Goal: Feedback & Contribution: Submit feedback/report problem

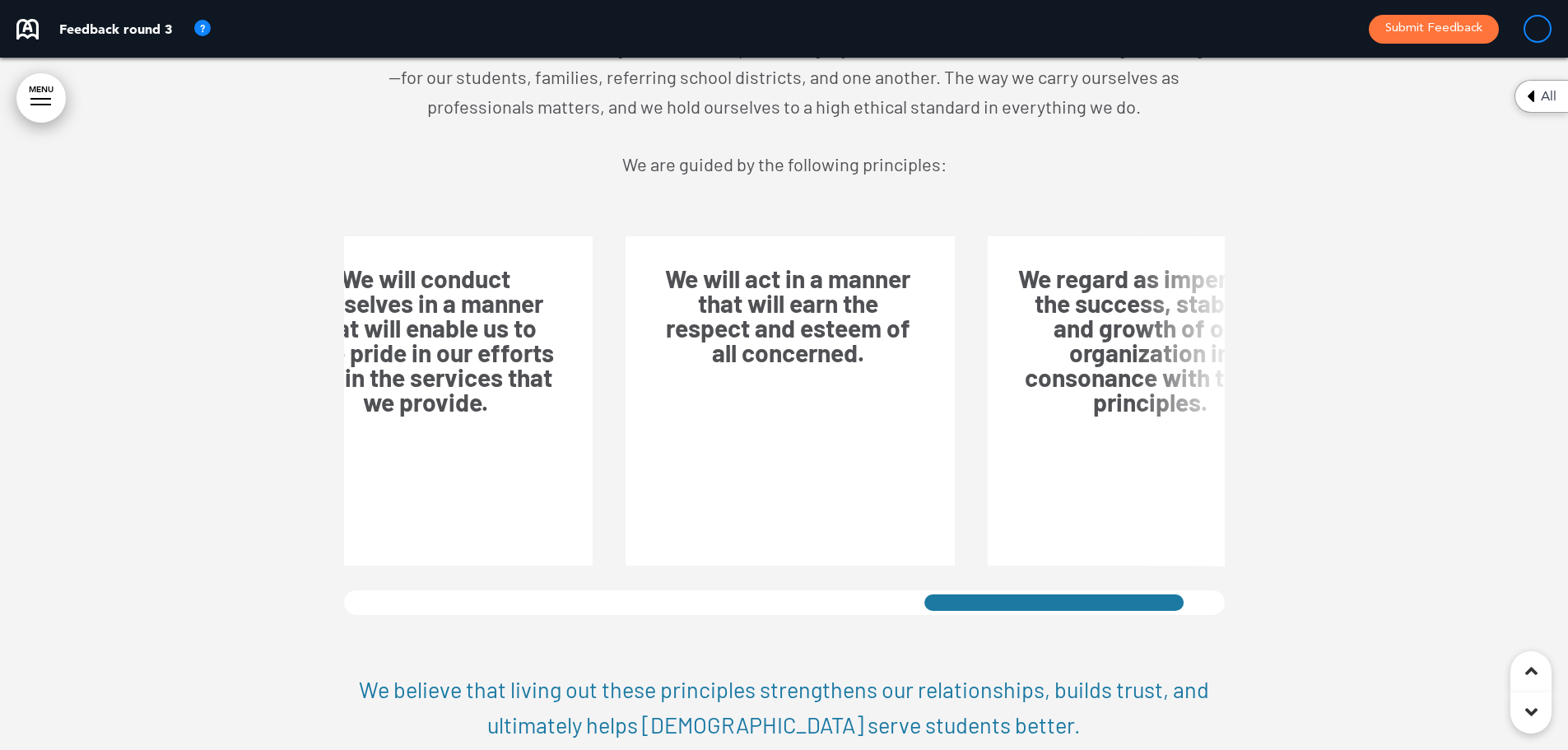
scroll to position [0, 1984]
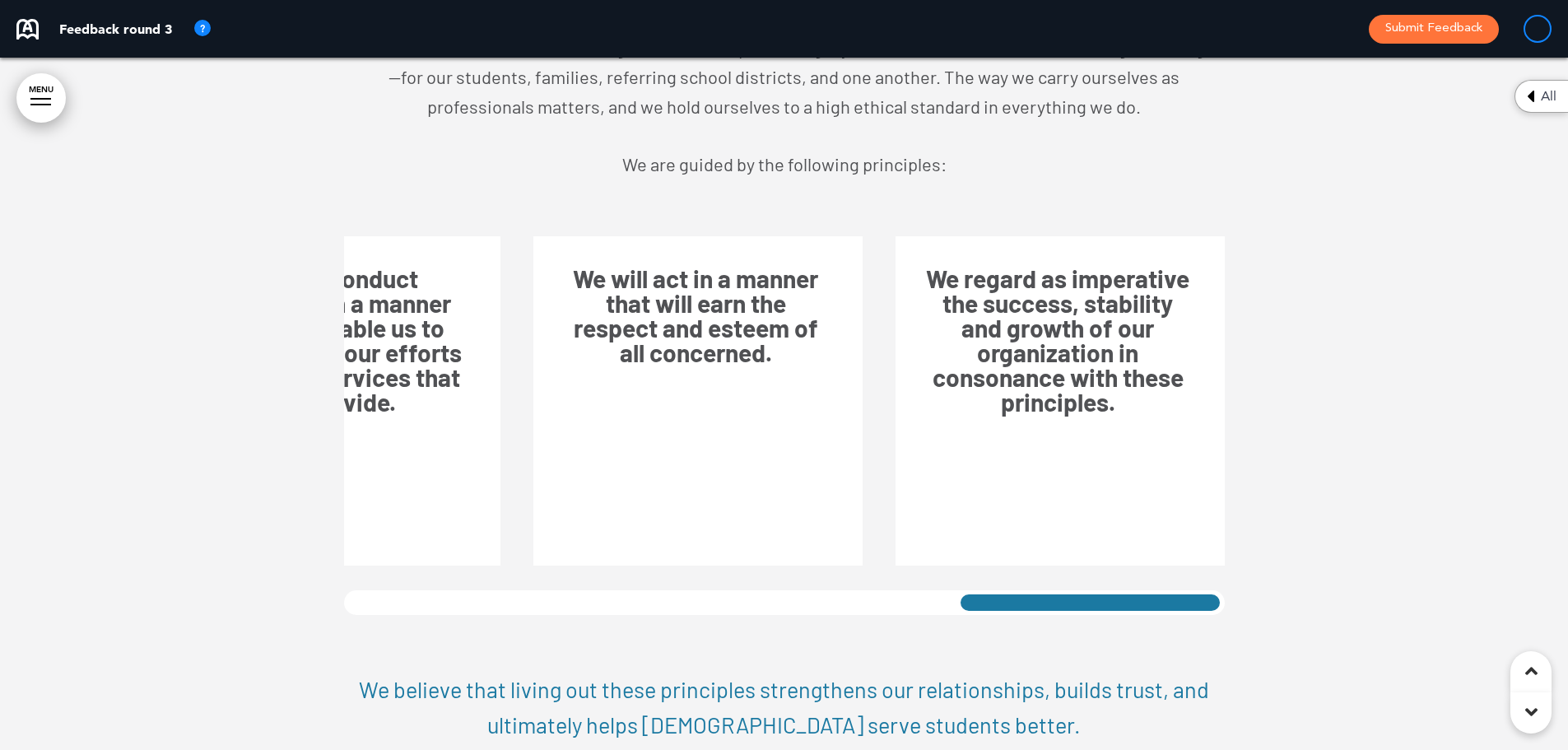
click at [1224, 565] on div "We will be fair and truthful in our relations with our referring school distric…" at bounding box center [785, 425] width 881 height 379
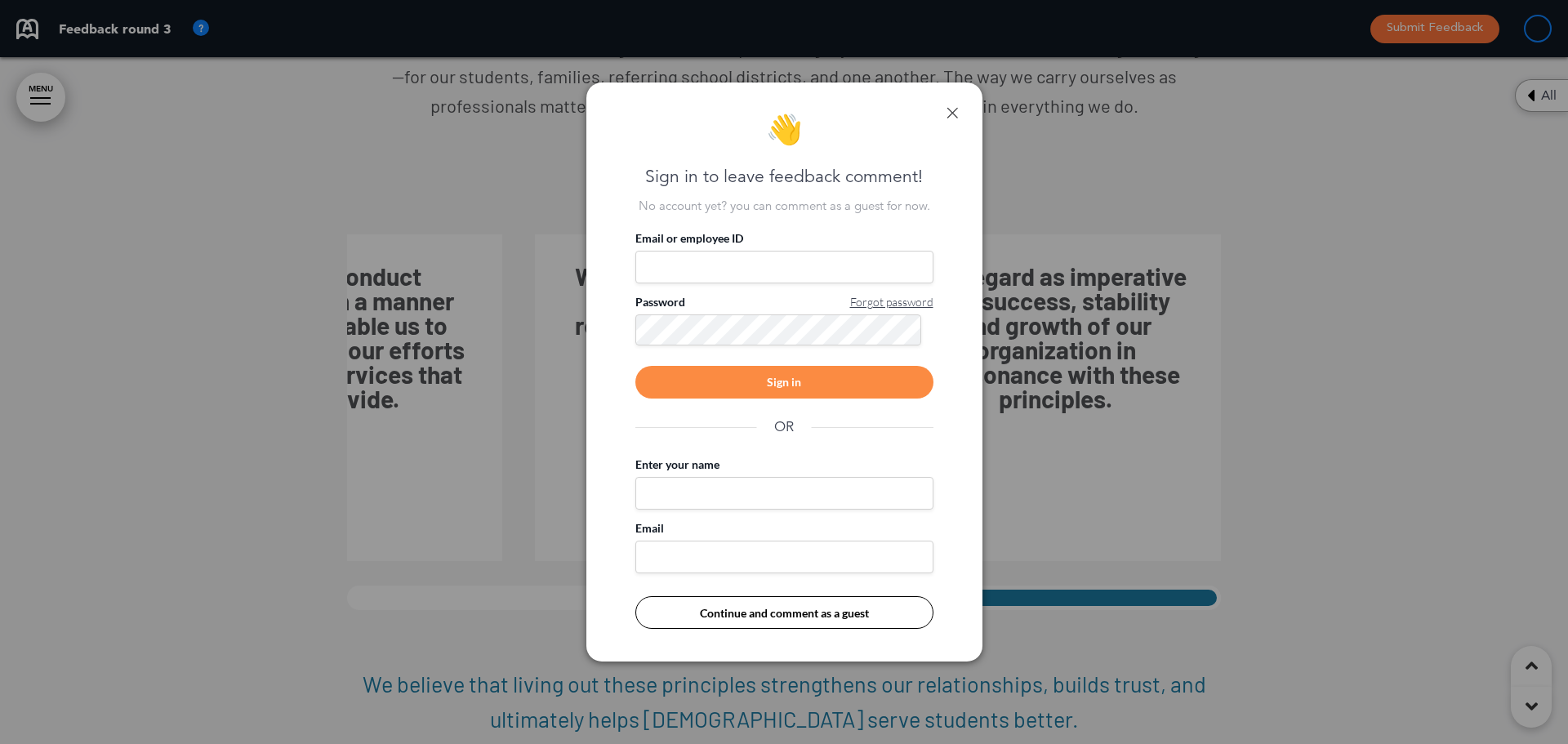
click at [951, 112] on link at bounding box center [952, 113] width 12 height 12
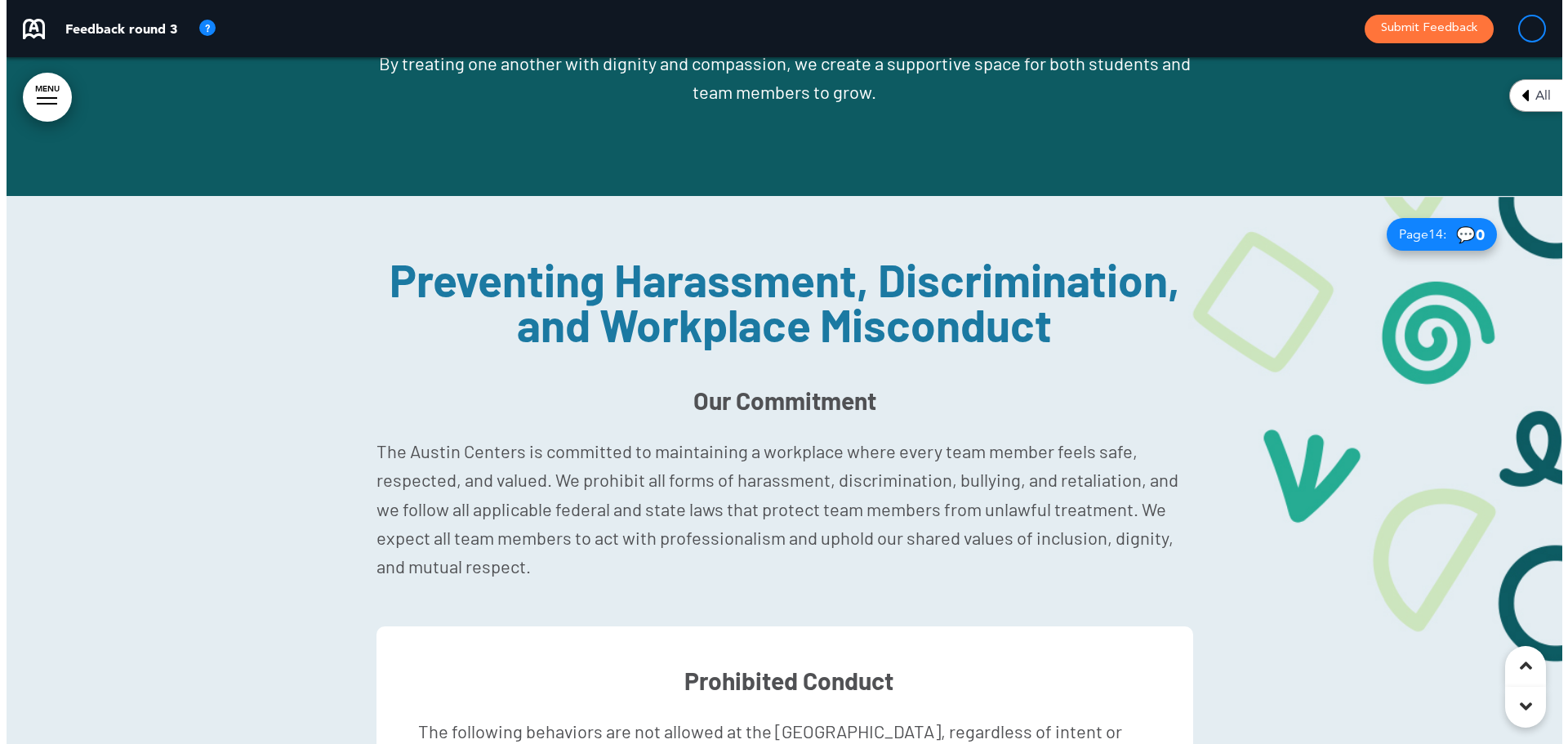
scroll to position [12247, 0]
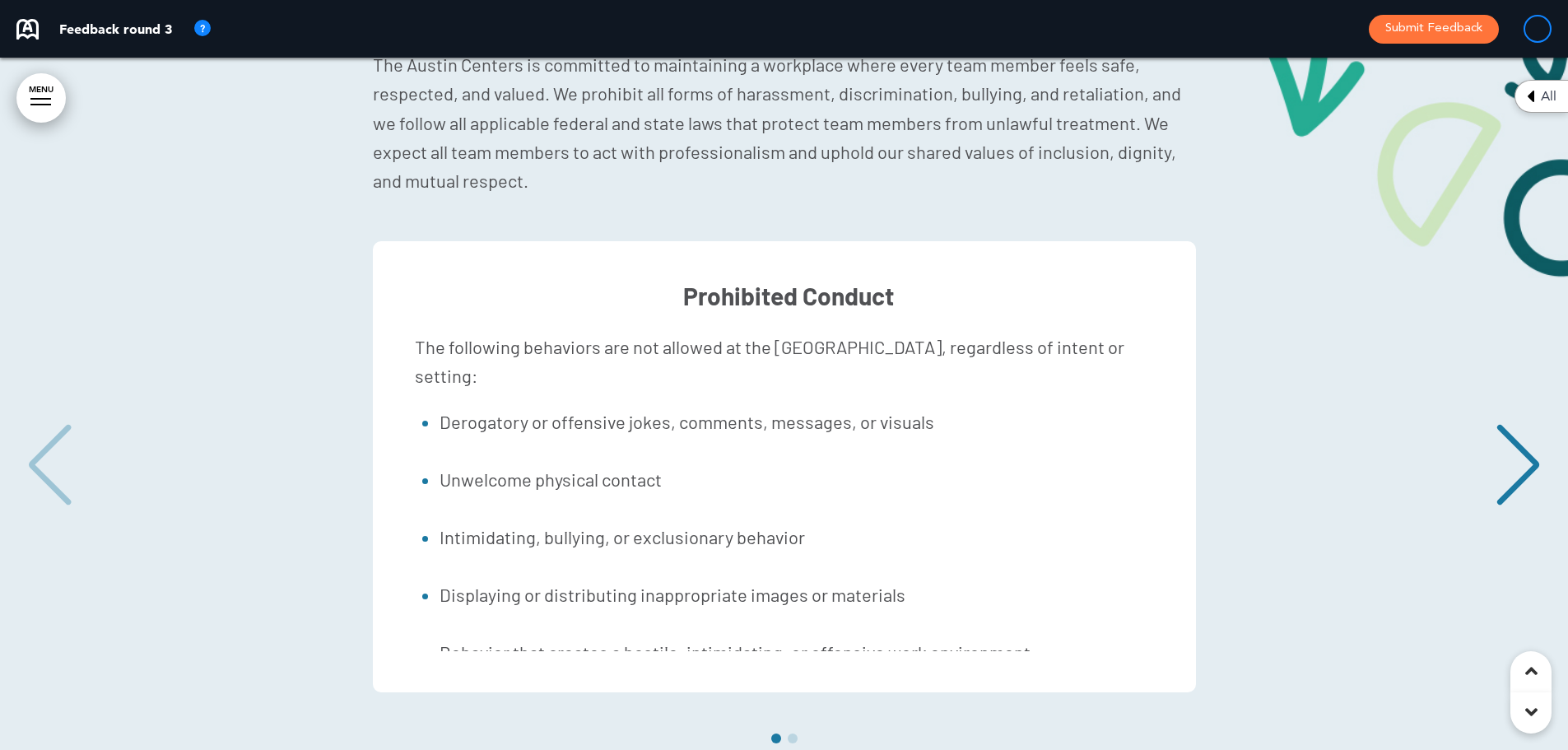
click at [1516, 427] on div "Next slide" at bounding box center [1518, 464] width 50 height 82
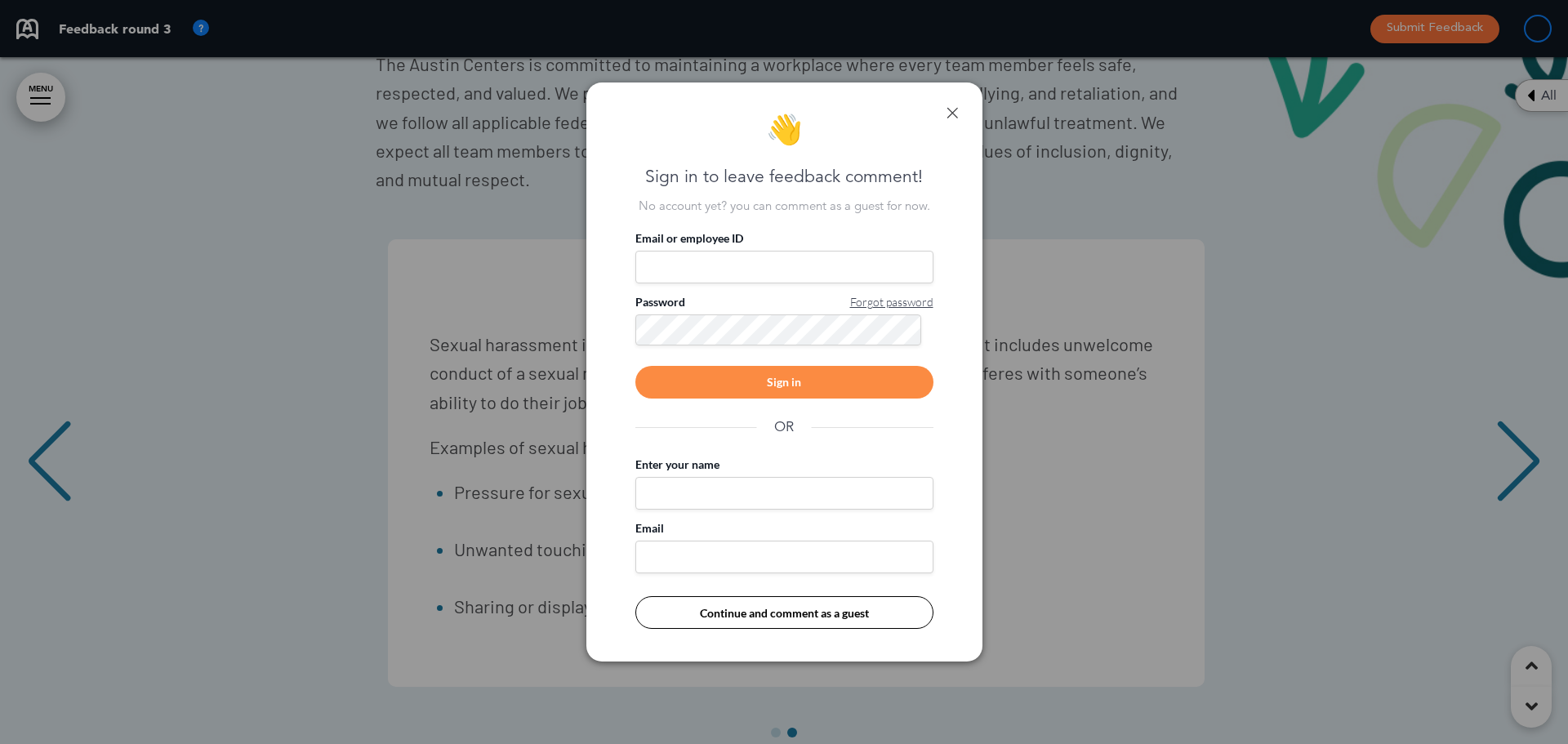
click at [951, 115] on link at bounding box center [952, 113] width 12 height 12
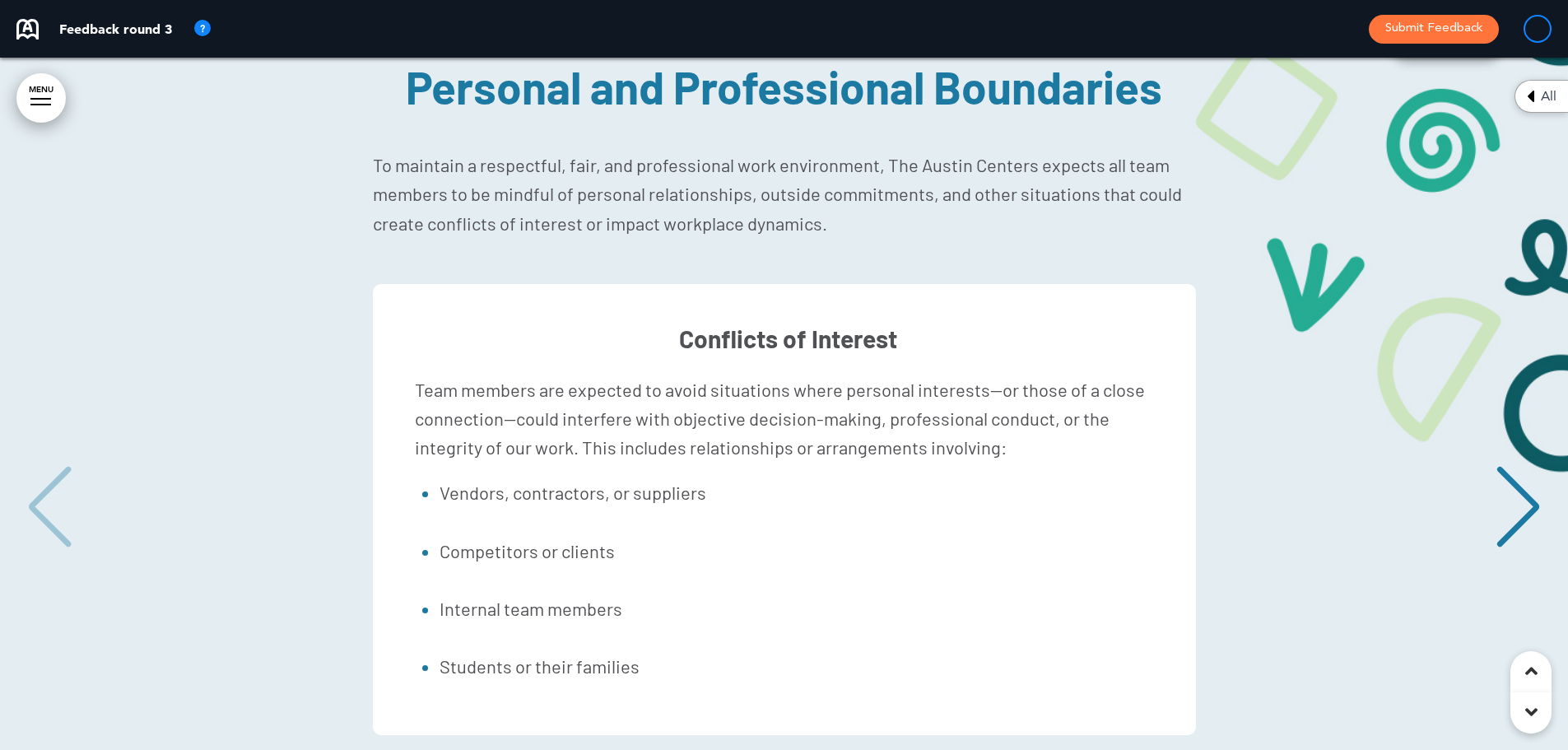
scroll to position [24198, 0]
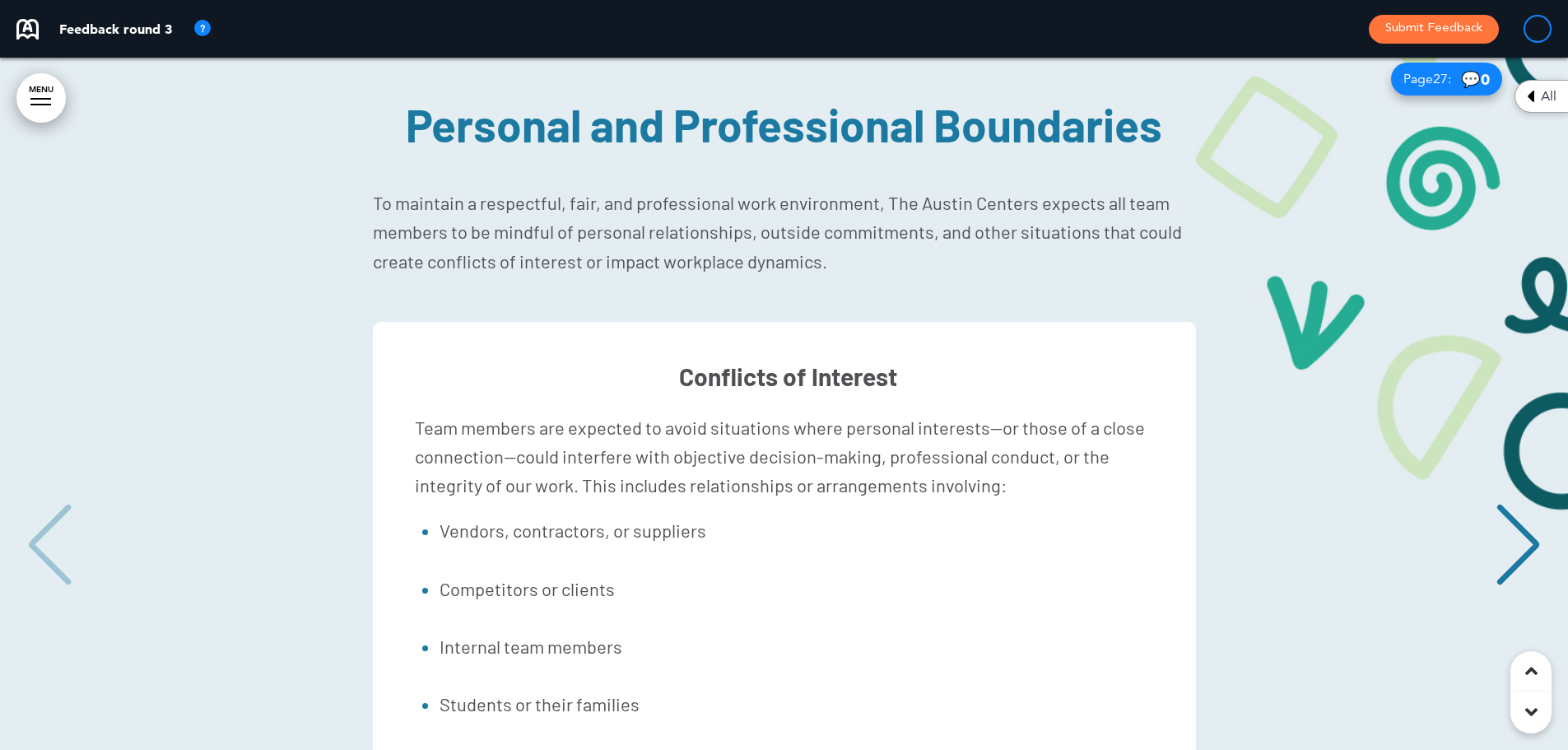
click at [1510, 504] on div "Next slide" at bounding box center [1518, 545] width 50 height 82
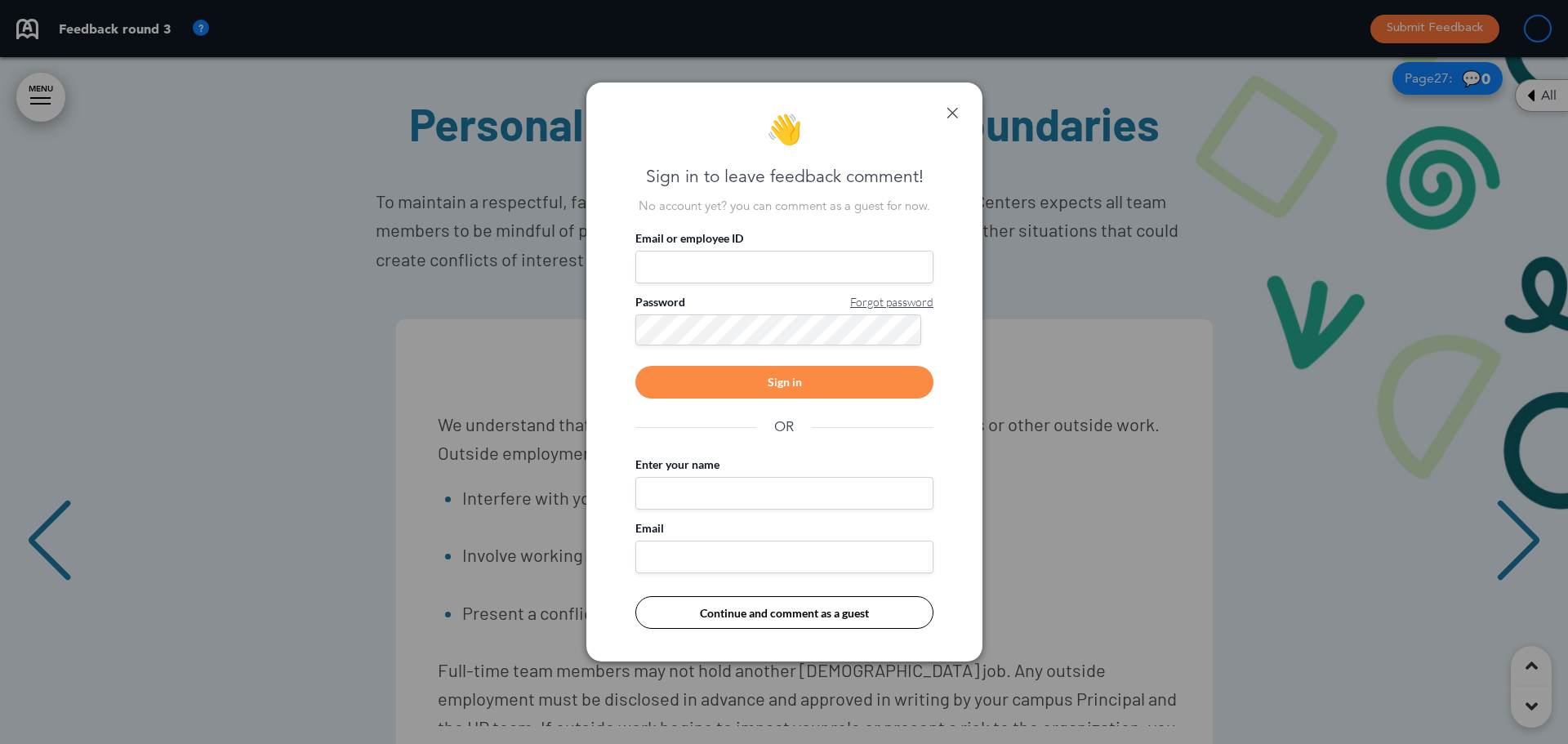
scroll to position [0, 1531]
click at [750, 269] on input "Email or employee ID" at bounding box center [784, 267] width 298 height 33
click at [758, 263] on input "Email or employee ID" at bounding box center [784, 267] width 298 height 33
type input "**********"
click at [752, 367] on div "Sign in" at bounding box center [784, 382] width 298 height 33
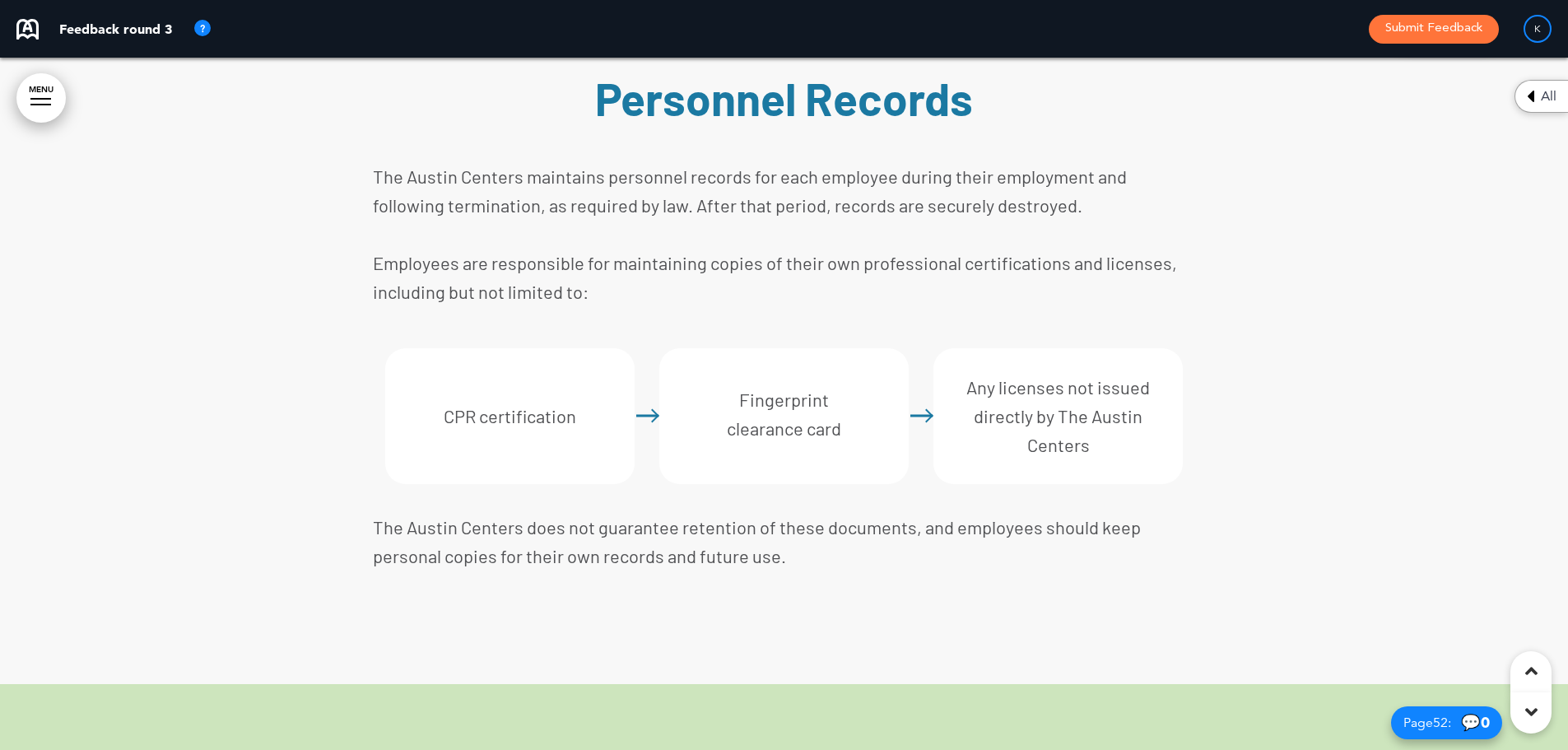
scroll to position [44048, 0]
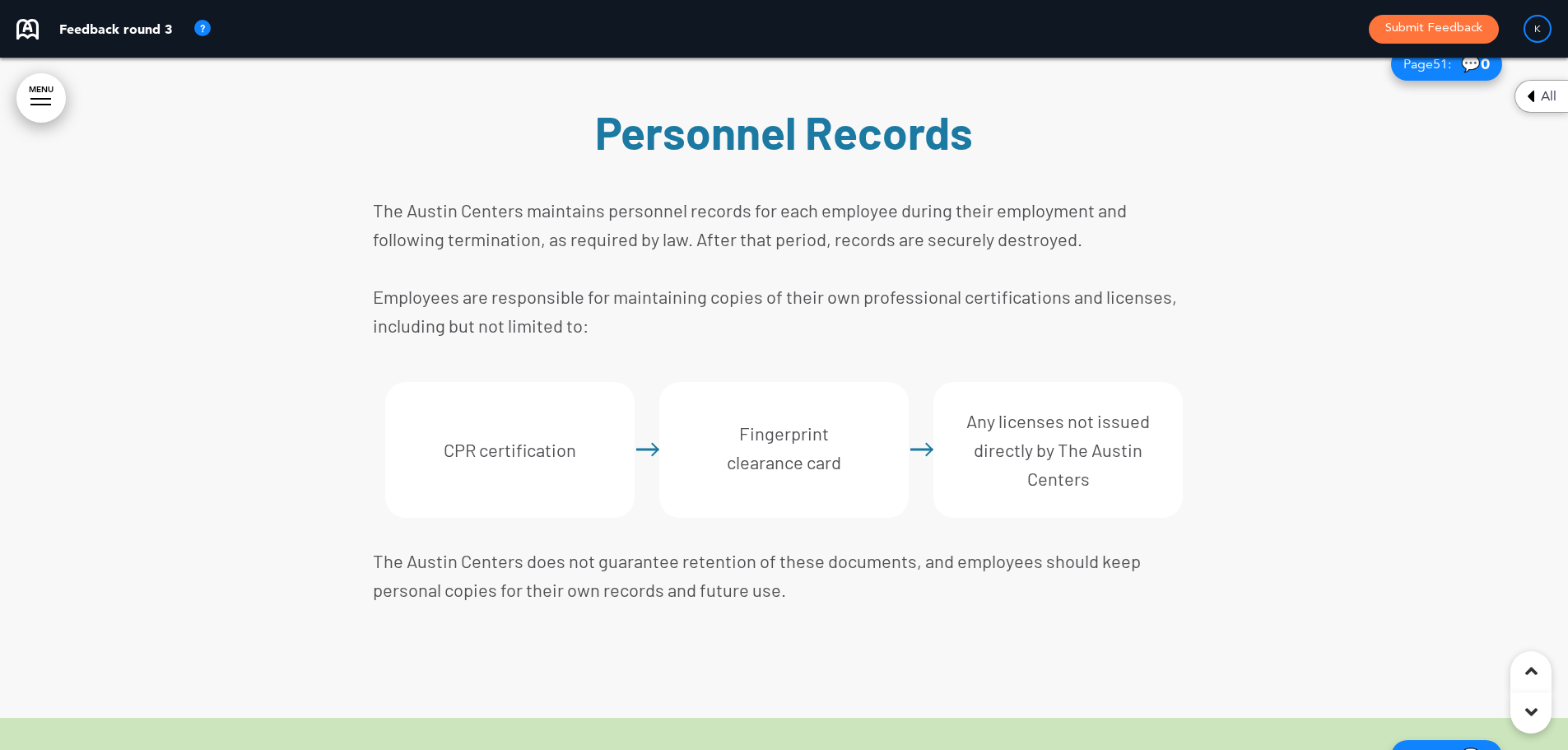
click at [635, 411] on div "CPR certification Fingerprint clearance card Any licenses not issued directly b…" at bounding box center [784, 450] width 823 height 161
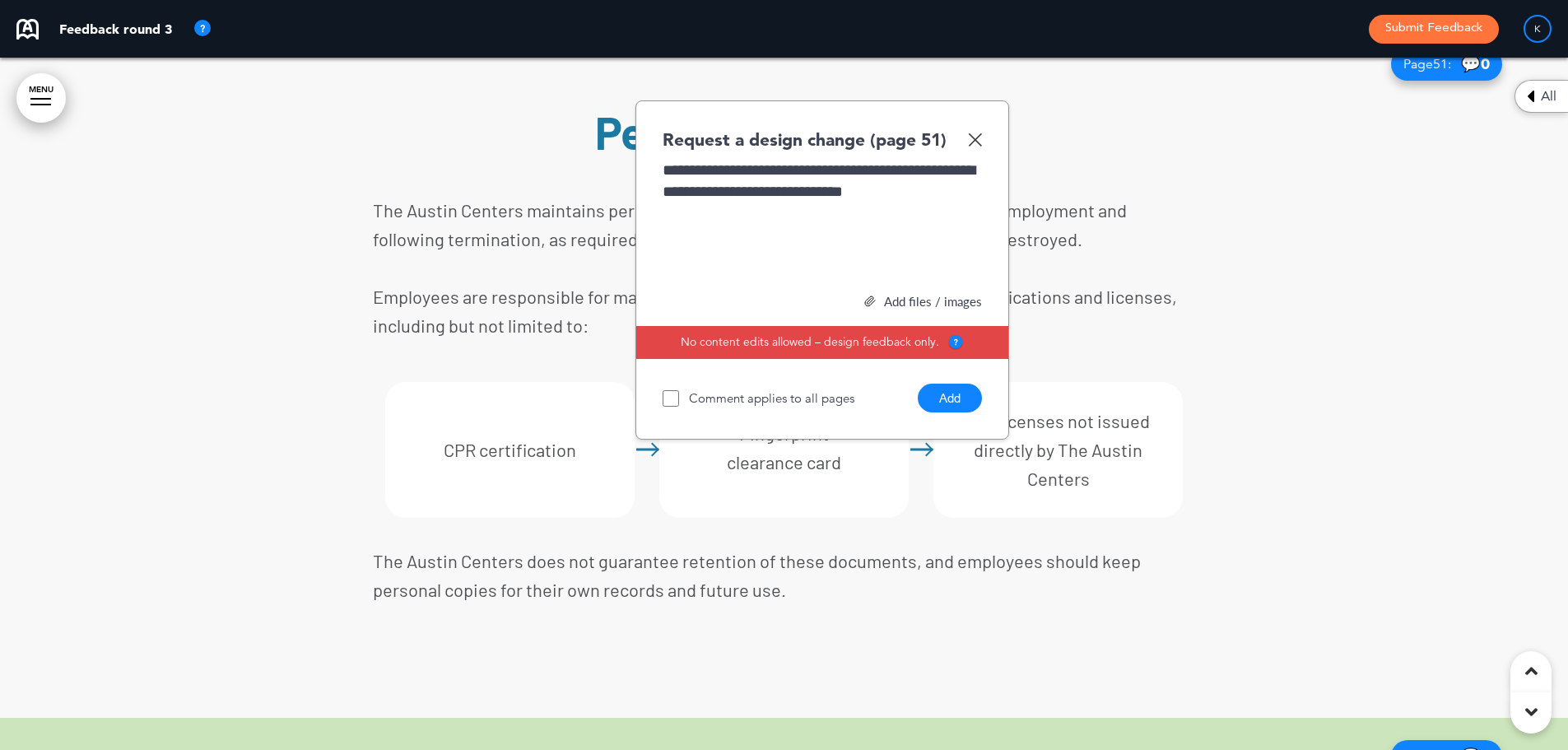
click at [945, 384] on button "Add" at bounding box center [950, 398] width 64 height 29
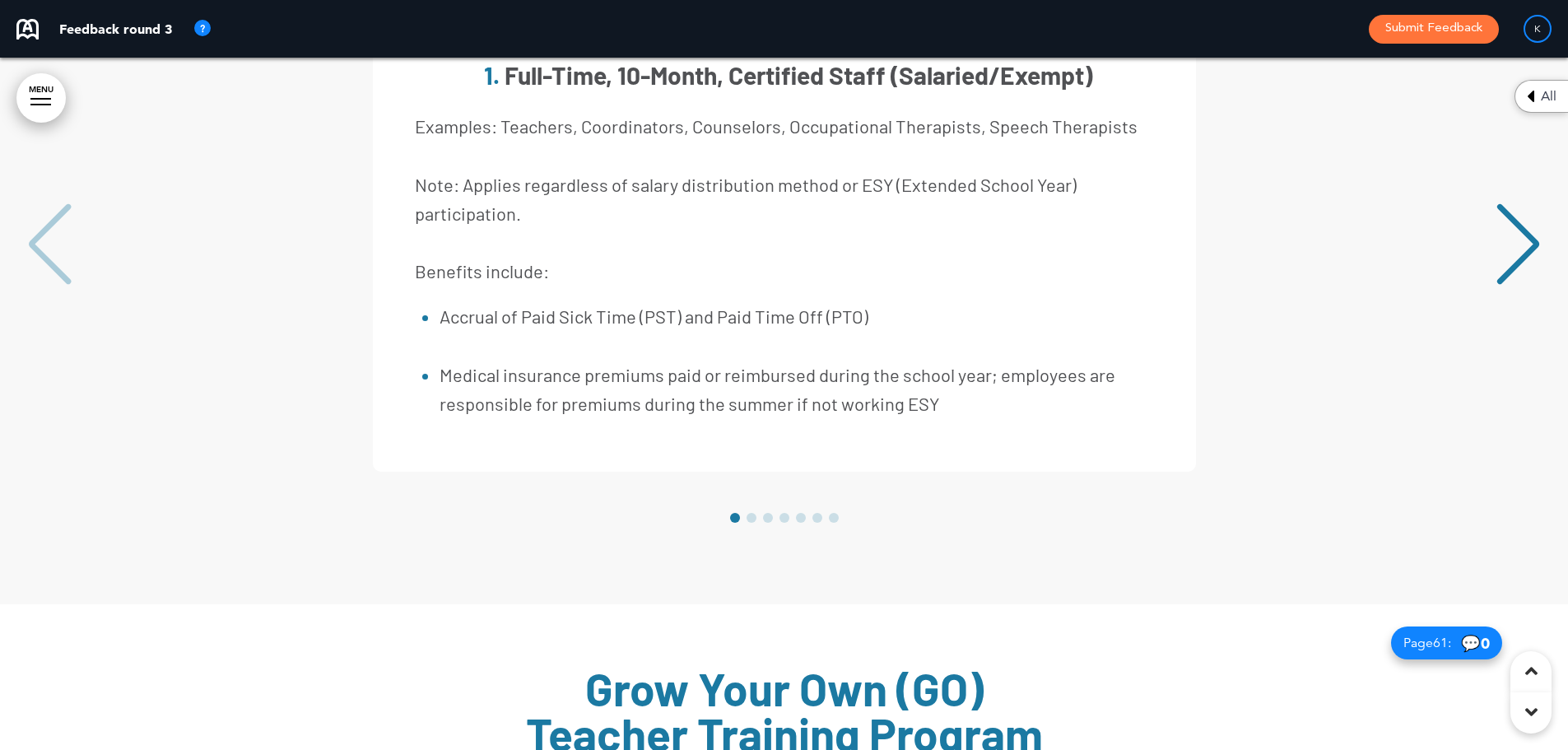
scroll to position [51456, 0]
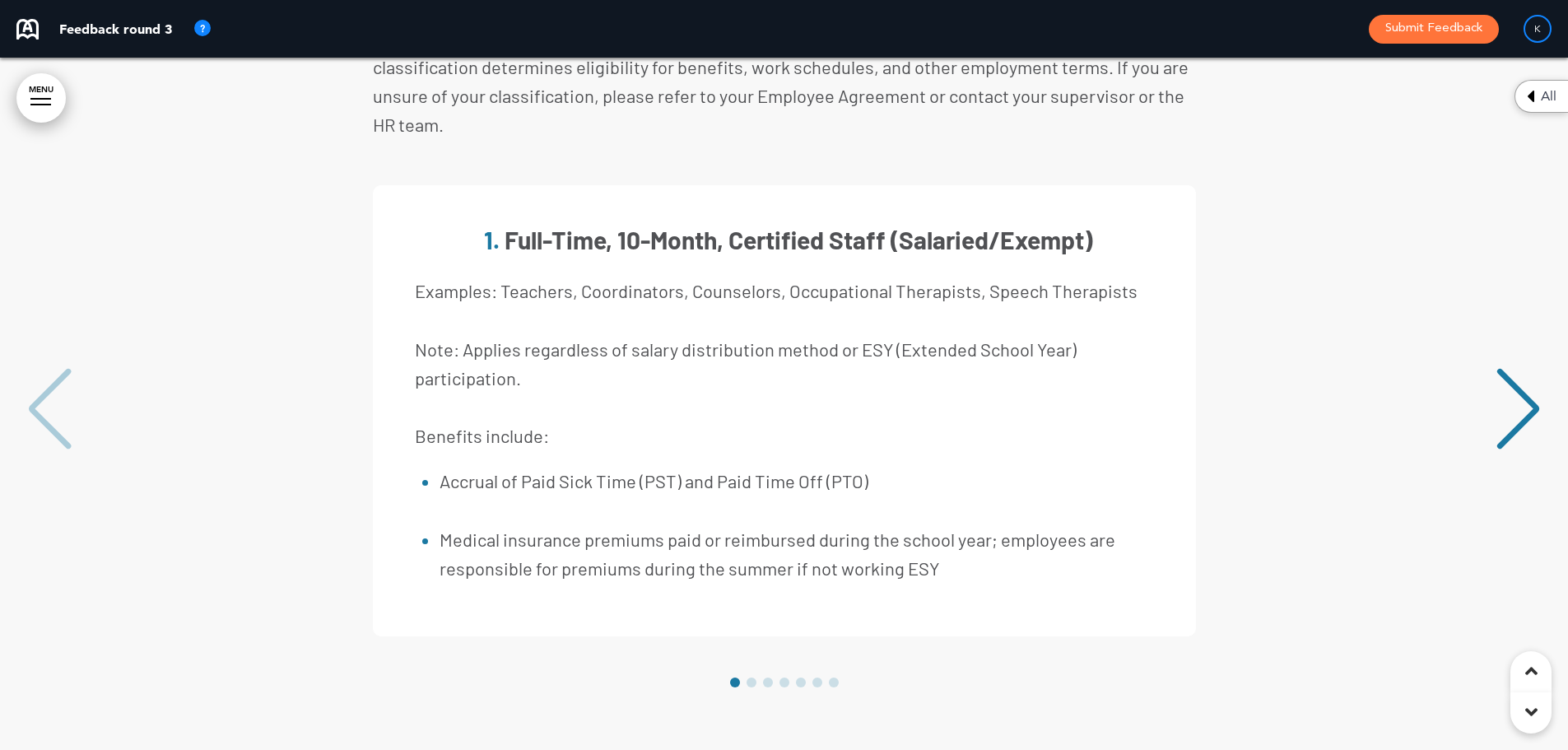
click at [1499, 368] on div "Next slide" at bounding box center [1518, 408] width 50 height 82
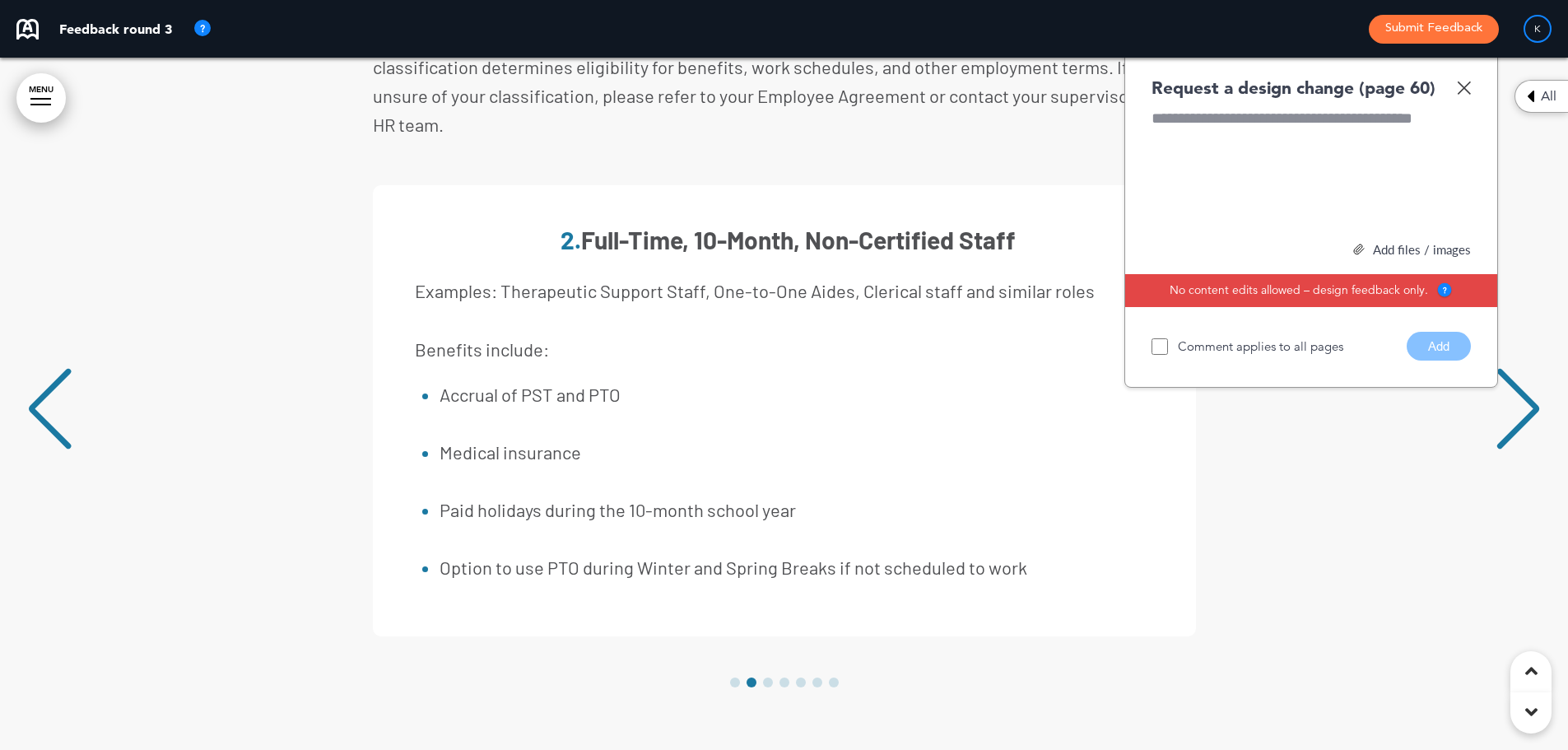
click at [1502, 368] on div "Next slide" at bounding box center [1518, 408] width 50 height 82
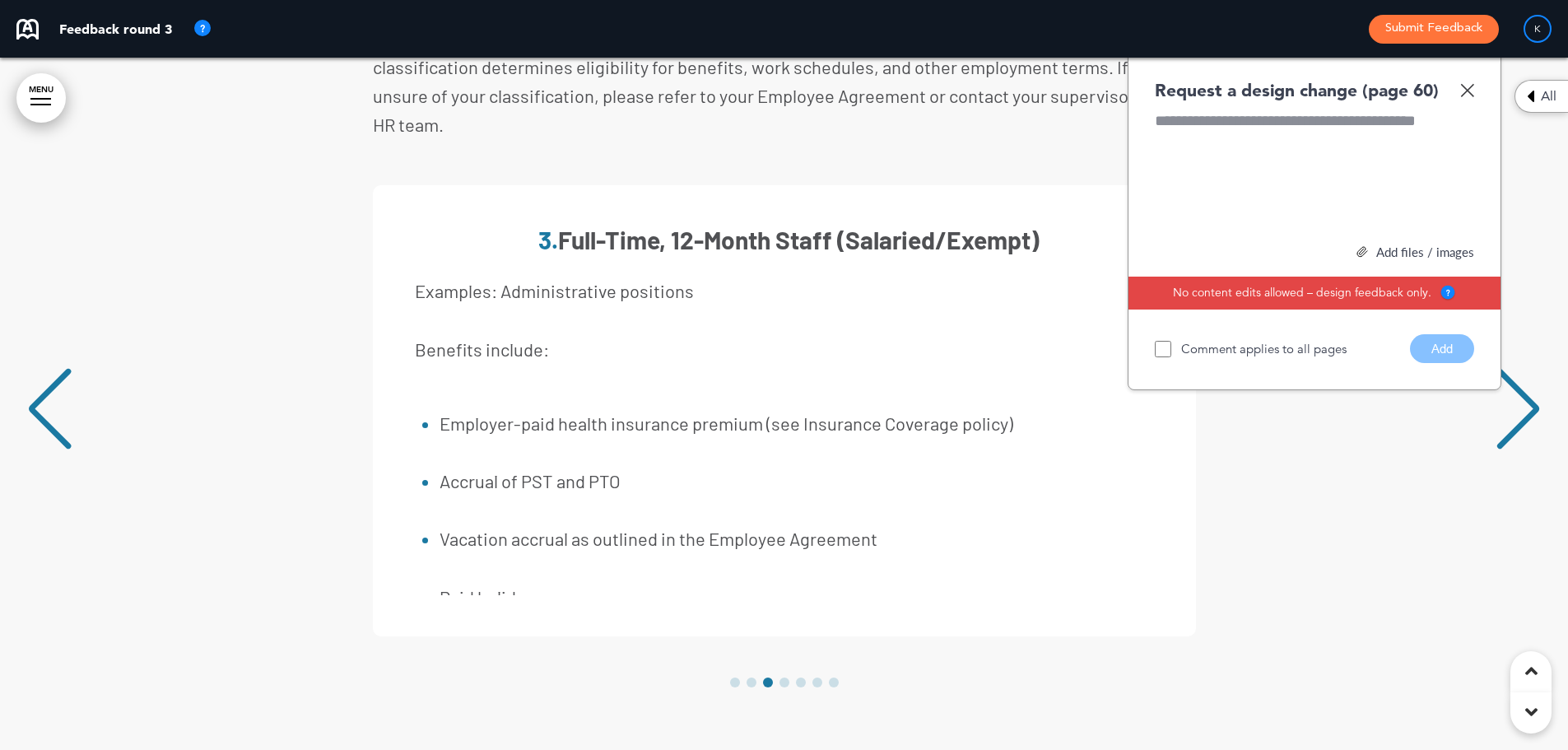
click at [1502, 368] on div "Next slide" at bounding box center [1518, 408] width 50 height 82
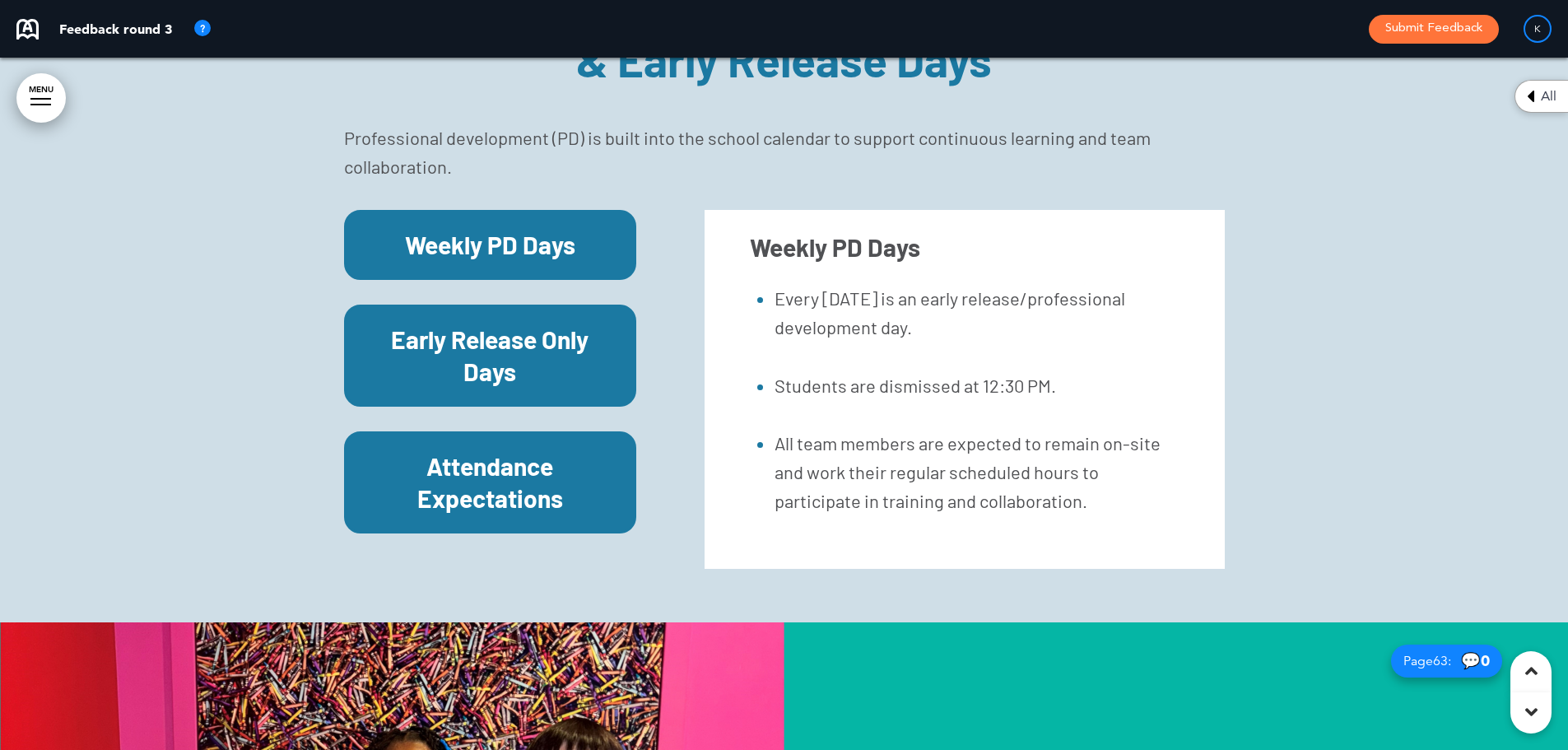
scroll to position [53266, 0]
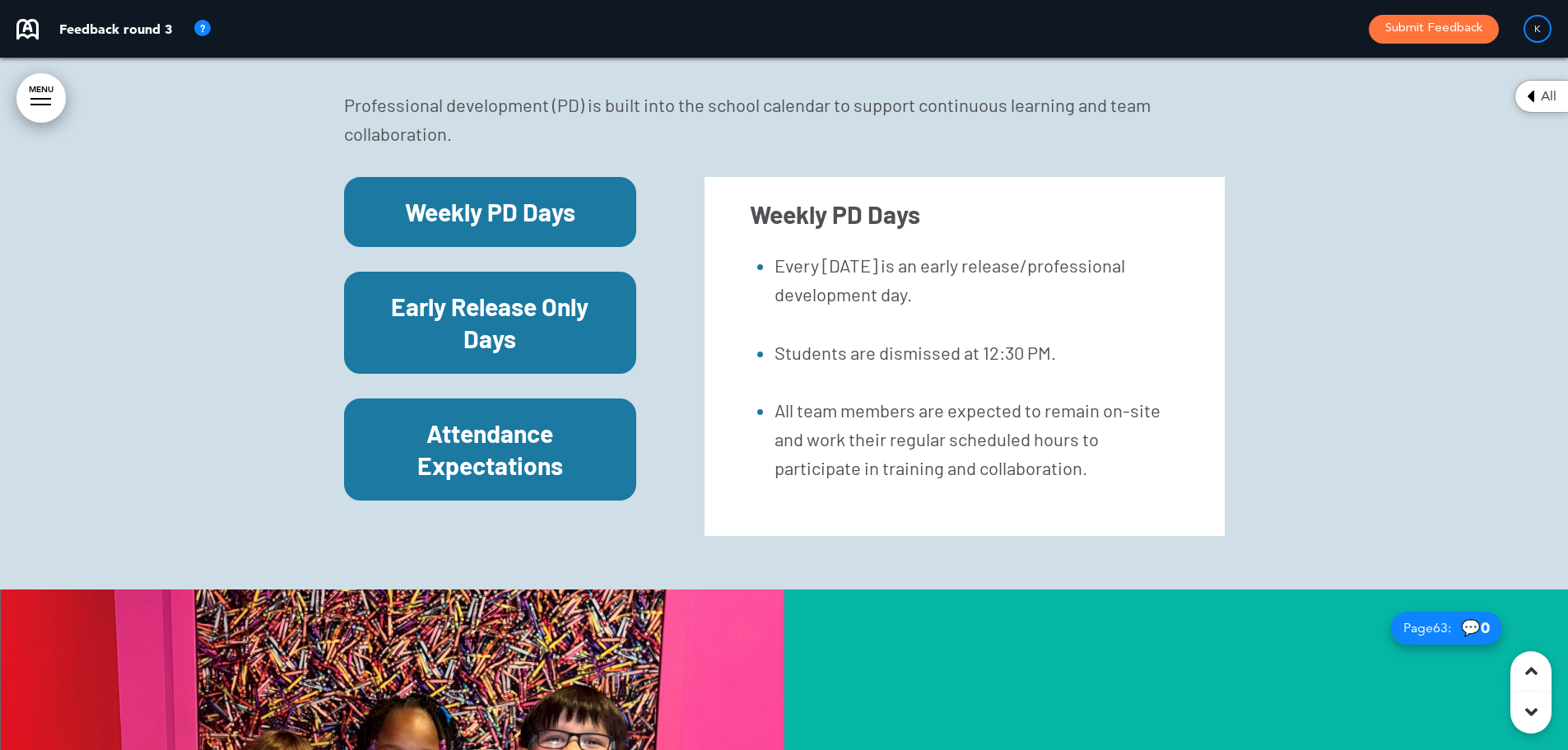
click at [480, 291] on h6 "Early Release Only Days" at bounding box center [491, 323] width 255 height 64
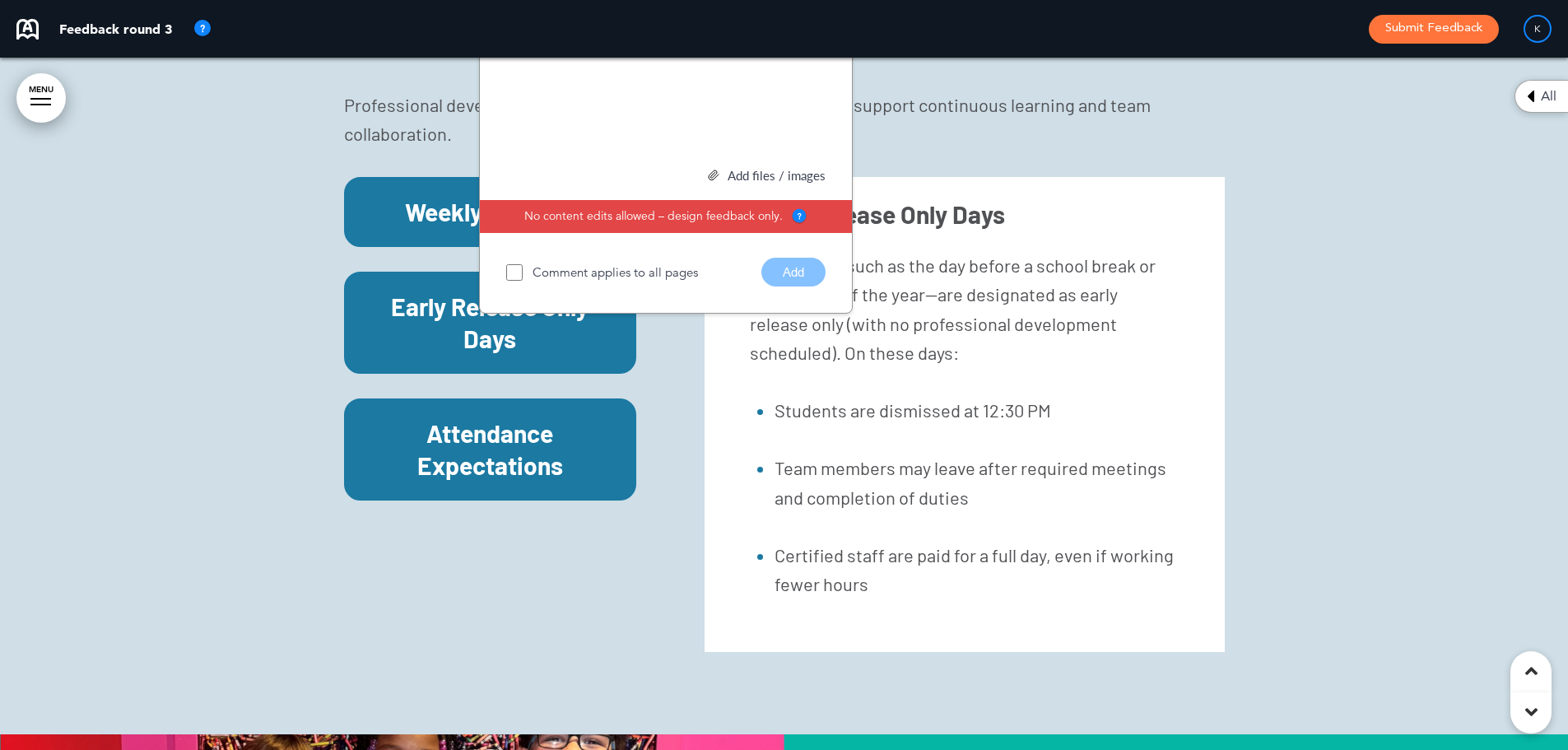
click at [520, 418] on h6 "Attendance Expectations" at bounding box center [491, 450] width 255 height 64
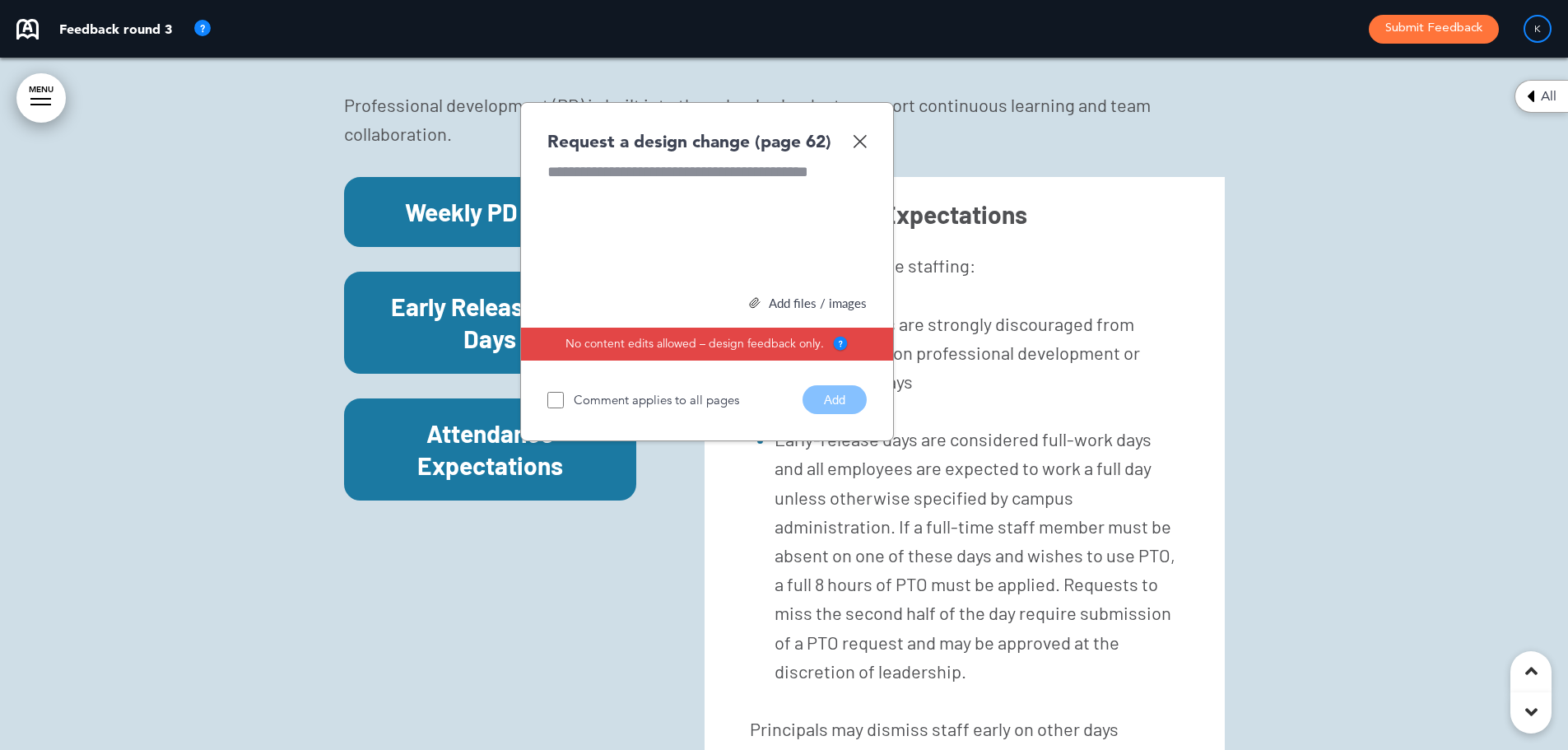
click at [852, 129] on div "Request a design change (page 62)" at bounding box center [707, 141] width 320 height 24
click at [863, 134] on img at bounding box center [859, 141] width 14 height 14
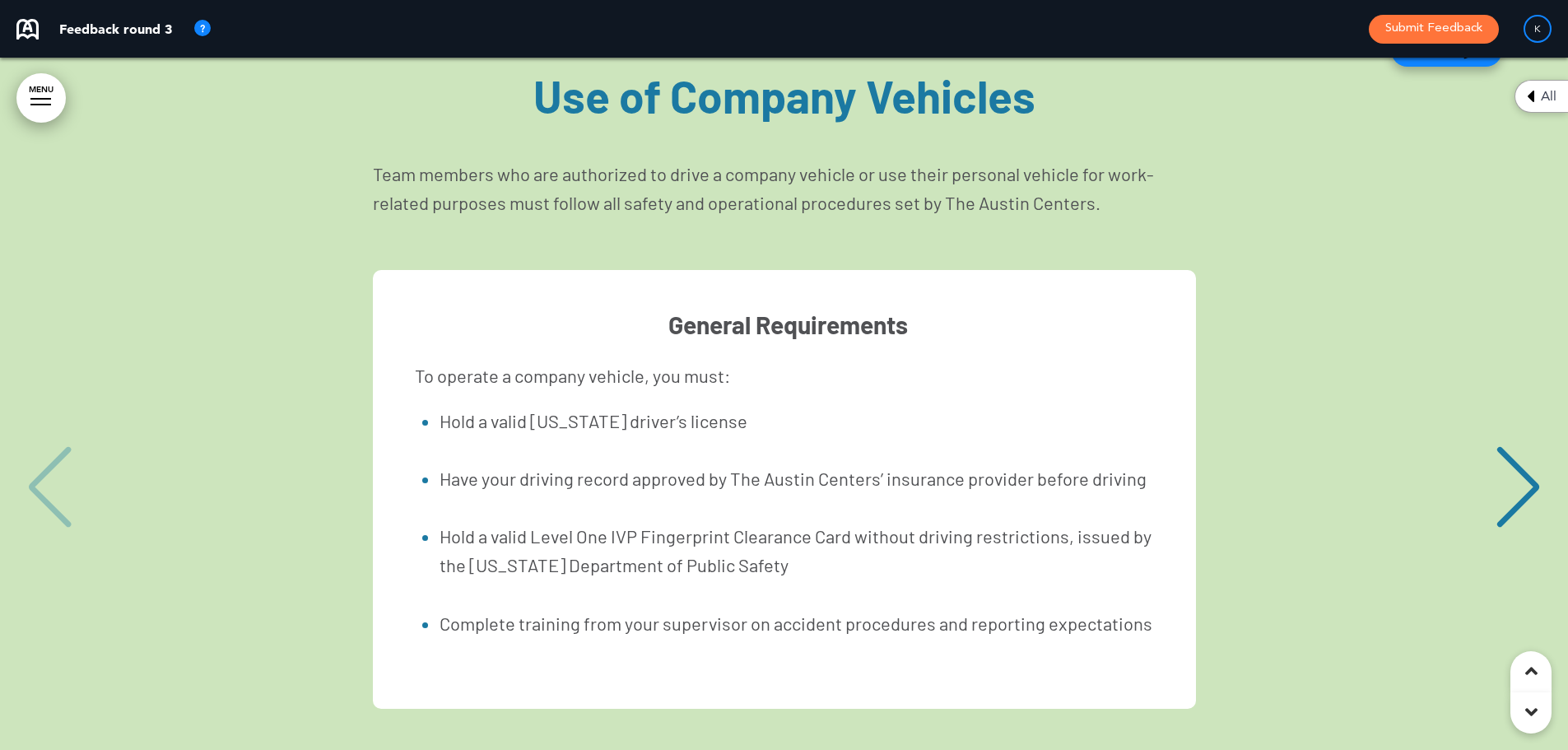
scroll to position [74749, 0]
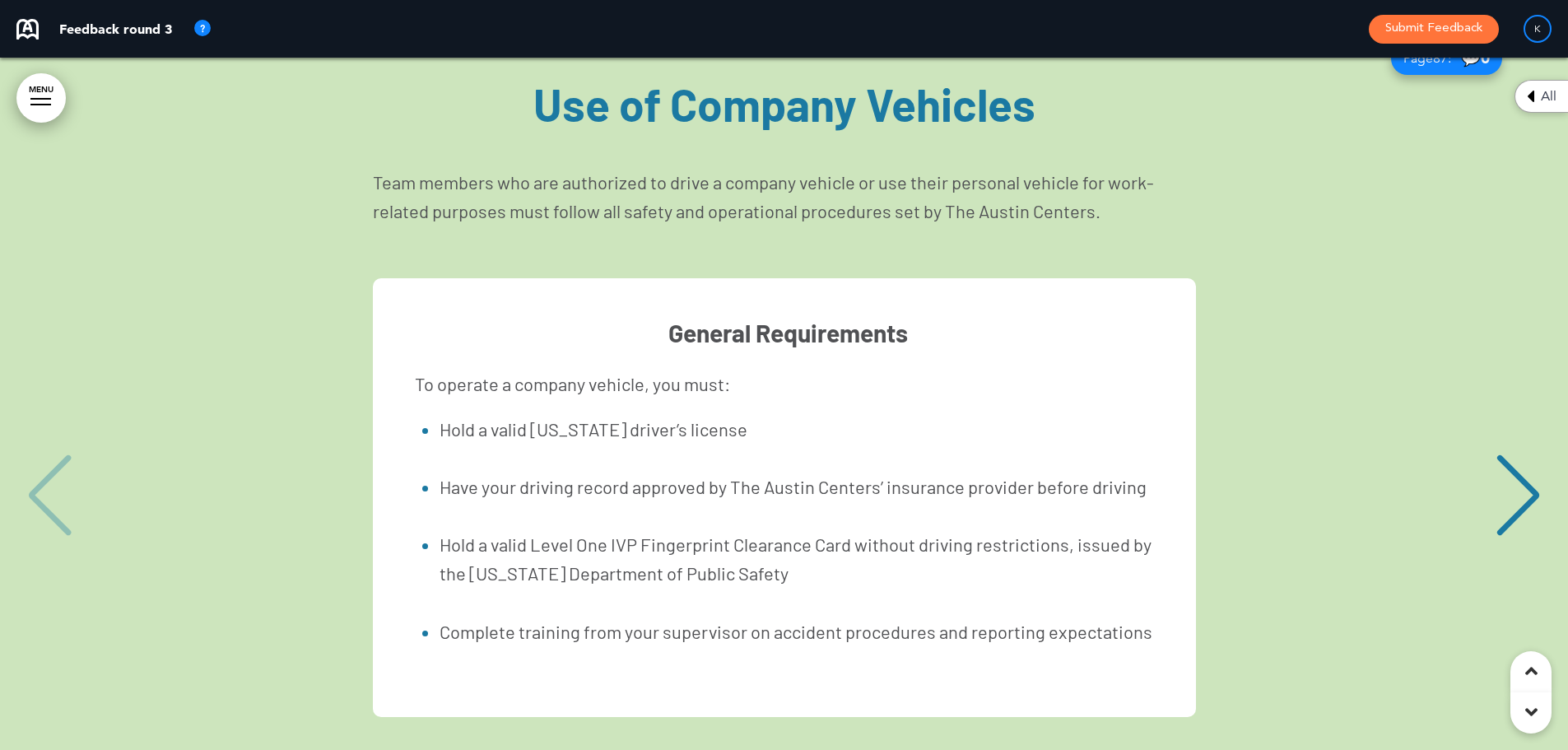
click at [1501, 454] on div "Next slide" at bounding box center [1518, 495] width 50 height 82
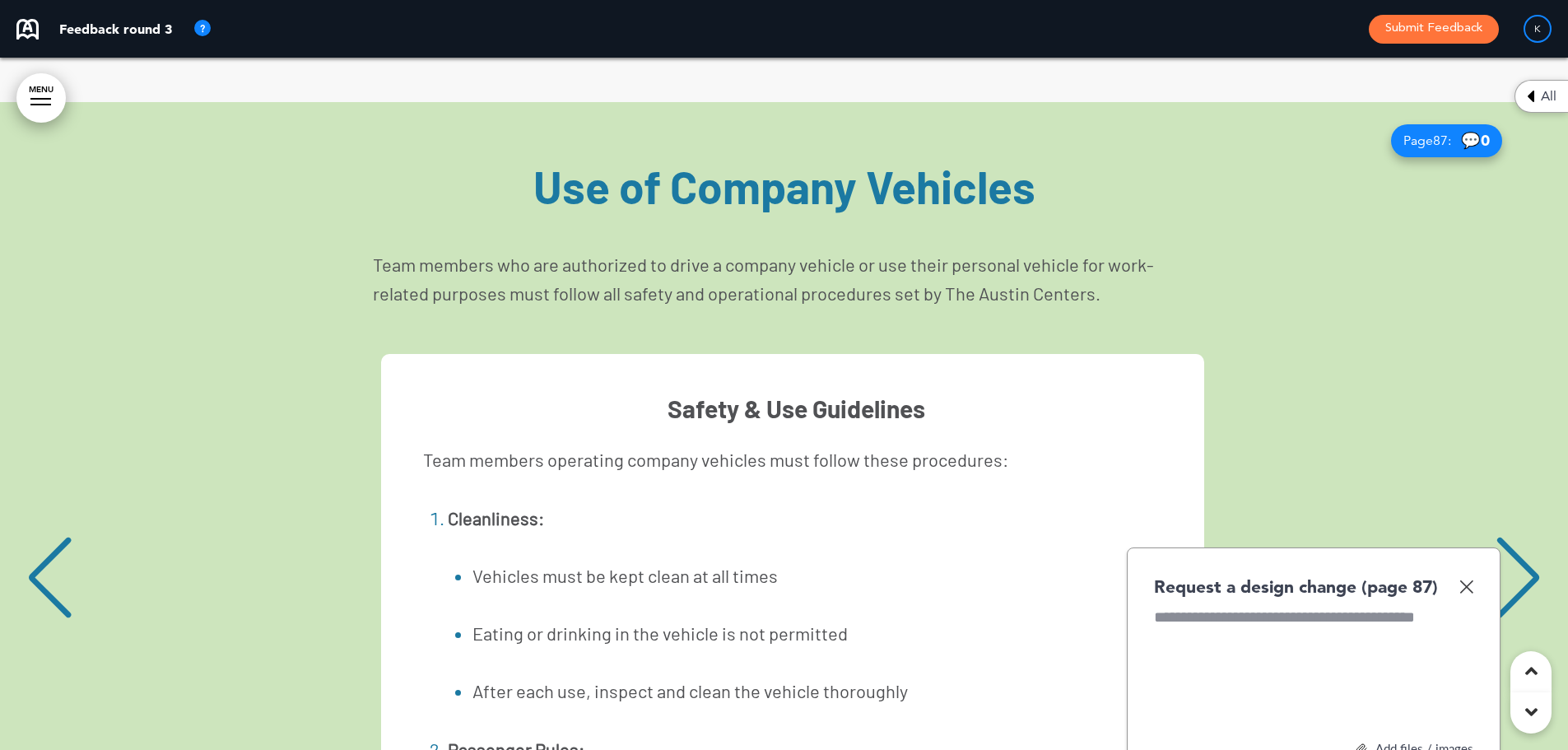
scroll to position [0, 1543]
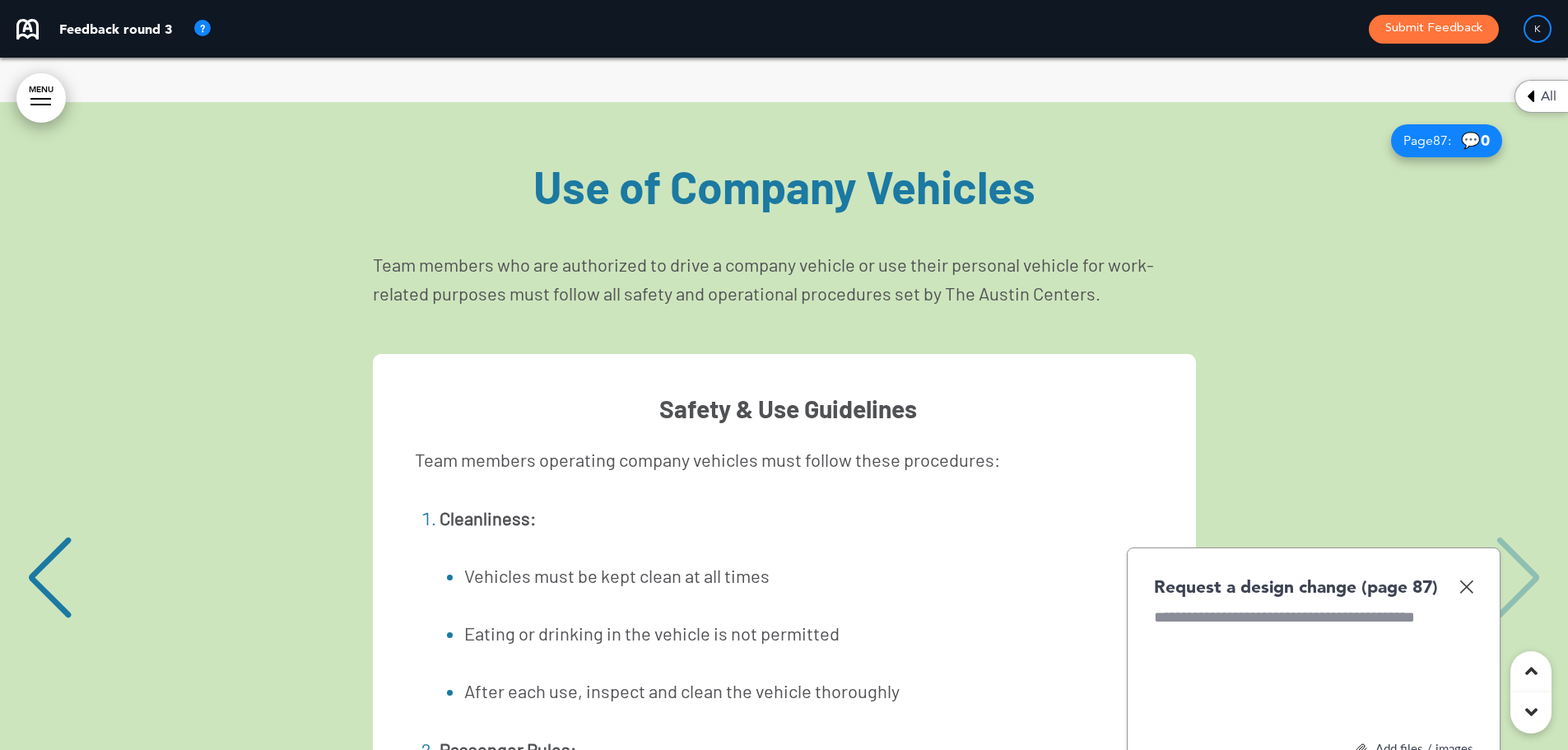
click at [1299, 354] on div "Safety & Use Guidelines Team members operating company vehicles must follow the…" at bounding box center [783, 579] width 1535 height 451
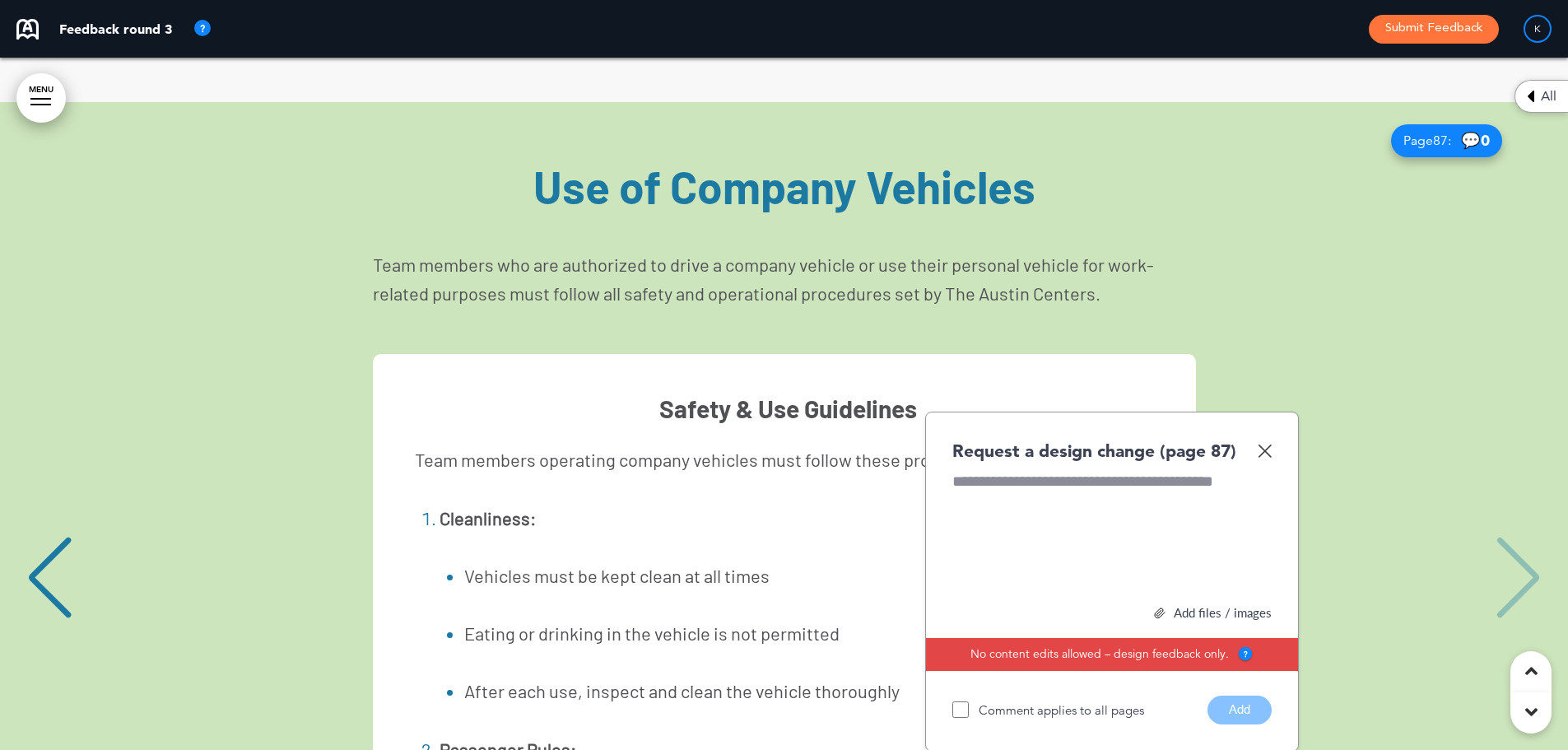
click at [1264, 439] on div "Request a design change (page 87)" at bounding box center [1112, 451] width 320 height 24
click at [1264, 444] on img at bounding box center [1264, 451] width 14 height 14
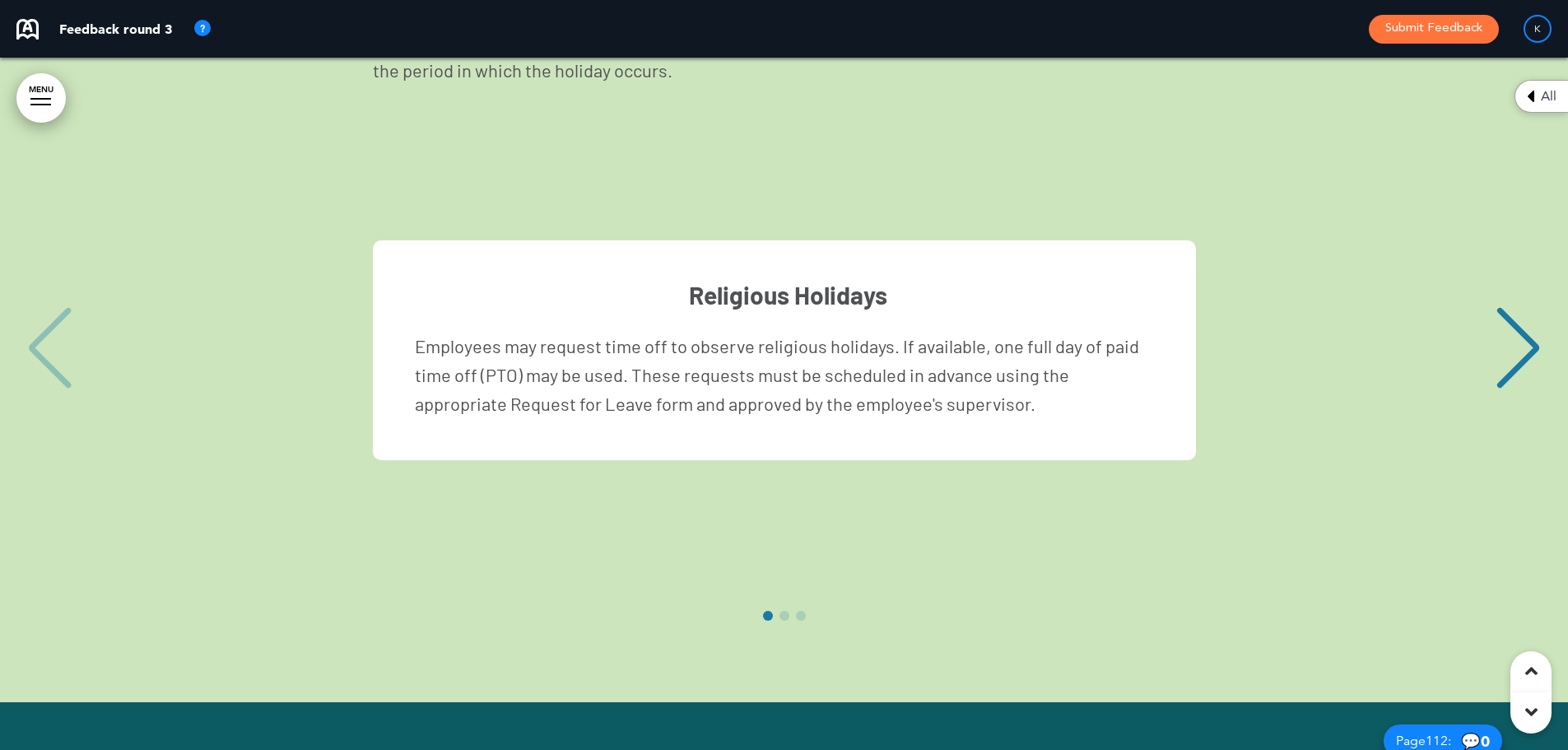
scroll to position [93761, 0]
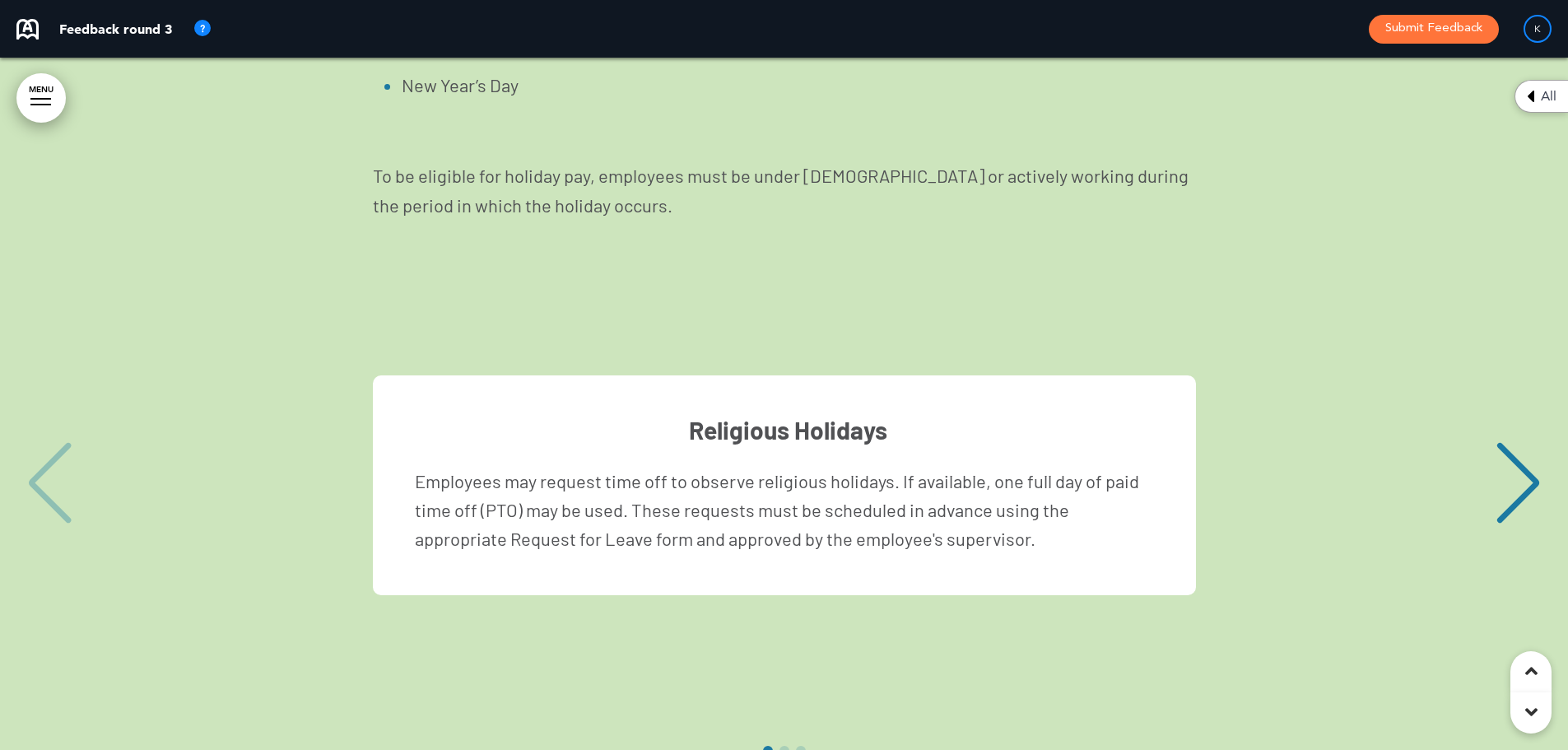
click at [1477, 375] on div "Religious Holidays Employees may request time off to observe religious holidays…" at bounding box center [783, 485] width 1535 height 221
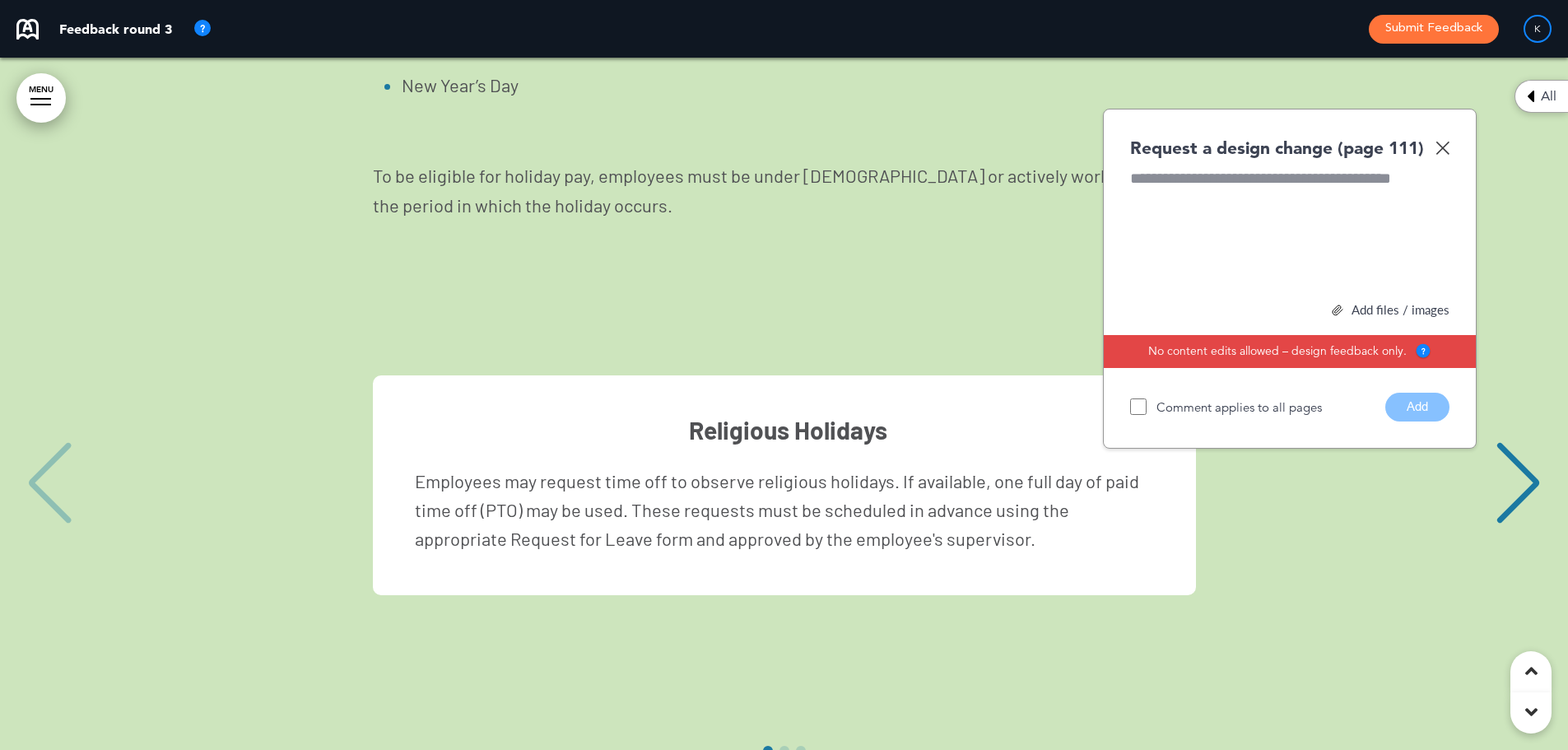
click at [1492, 375] on div "Religious Holidays Employees may request time off to observe religious holidays…" at bounding box center [783, 485] width 1535 height 221
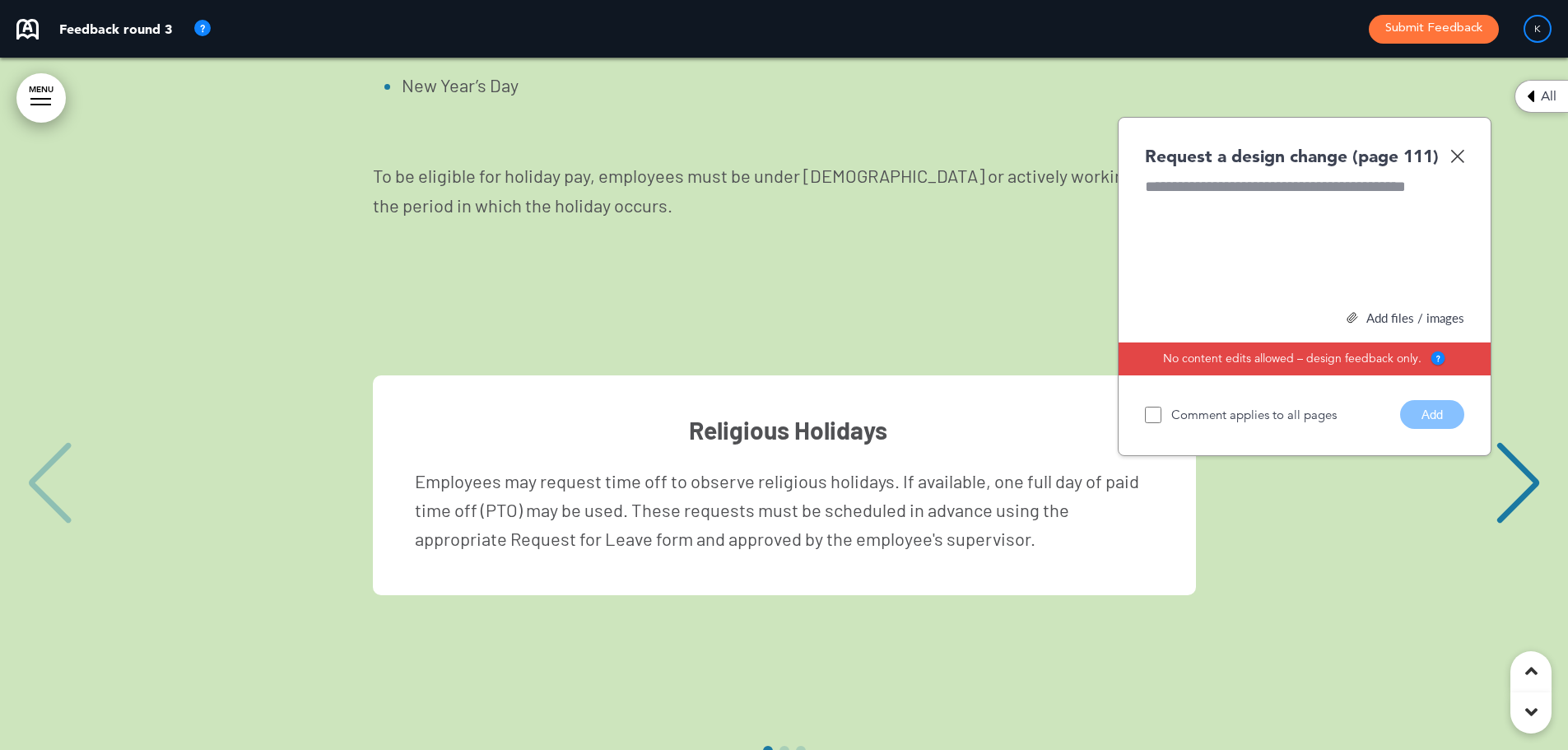
click at [1529, 442] on div "Next slide" at bounding box center [1518, 483] width 50 height 82
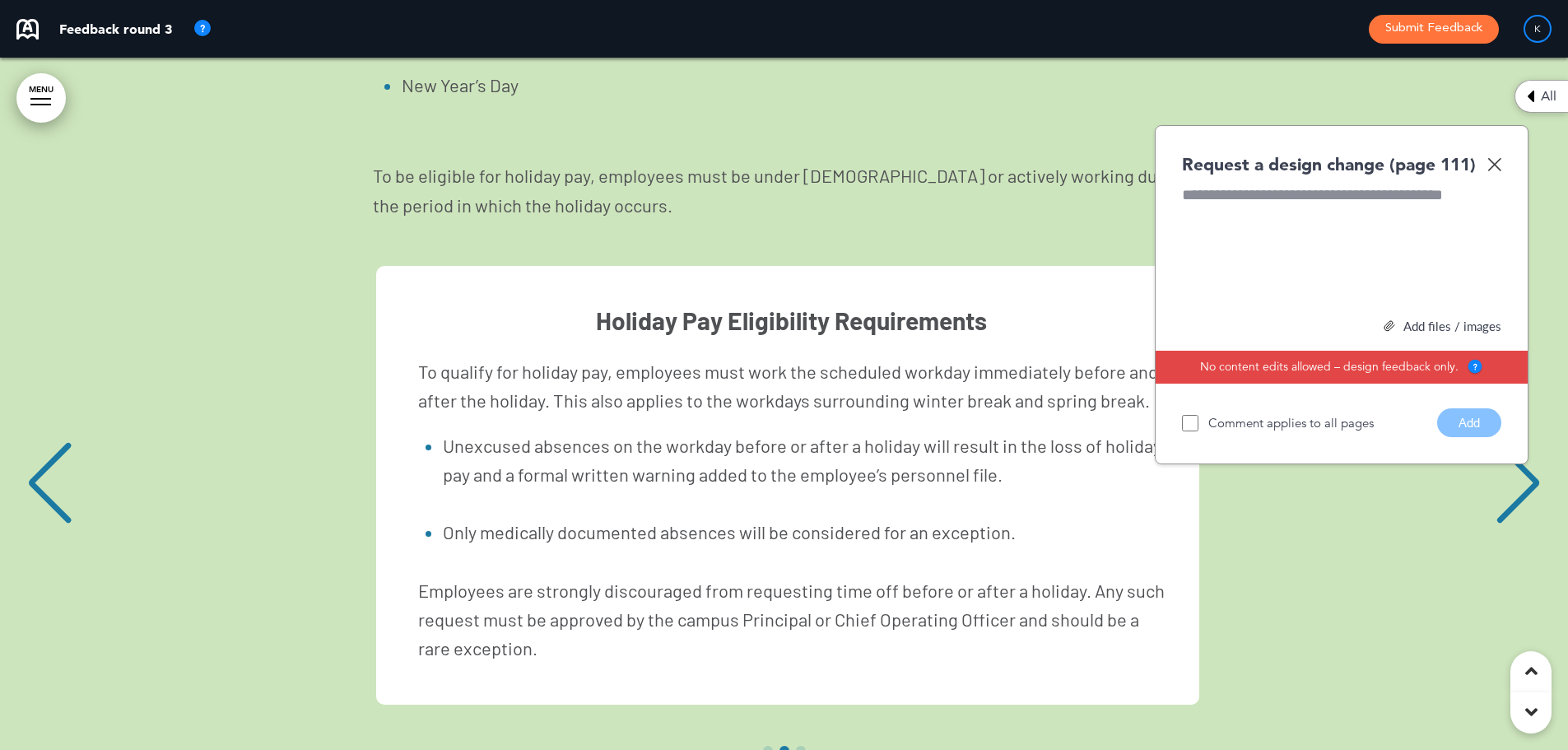
click at [1531, 442] on div "Next slide" at bounding box center [1518, 483] width 50 height 82
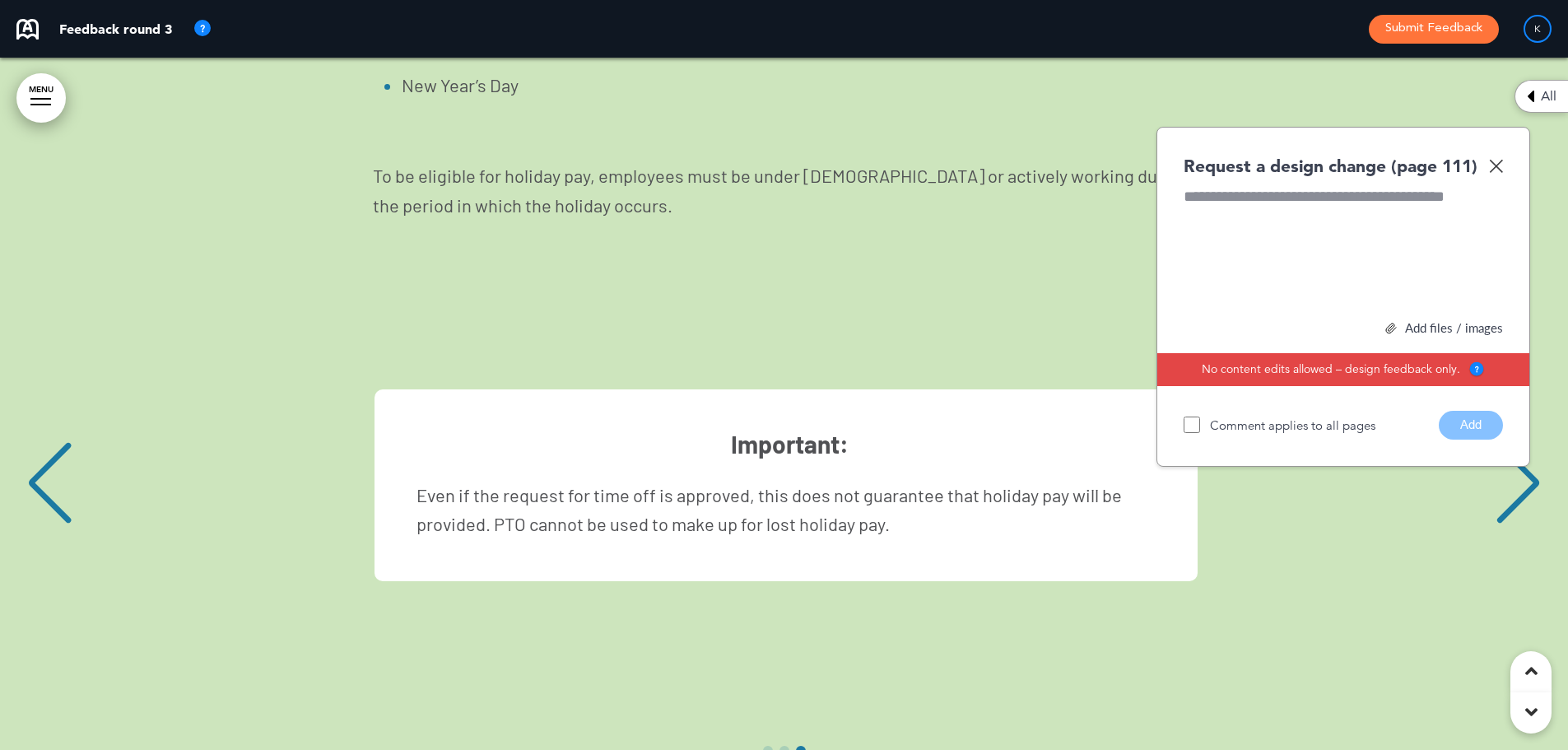
click at [1531, 322] on div "Religious Holidays Employees may request time off to observe religious holidays…" at bounding box center [783, 512] width 1535 height 528
click at [47, 442] on div "Previous slide" at bounding box center [49, 483] width 50 height 82
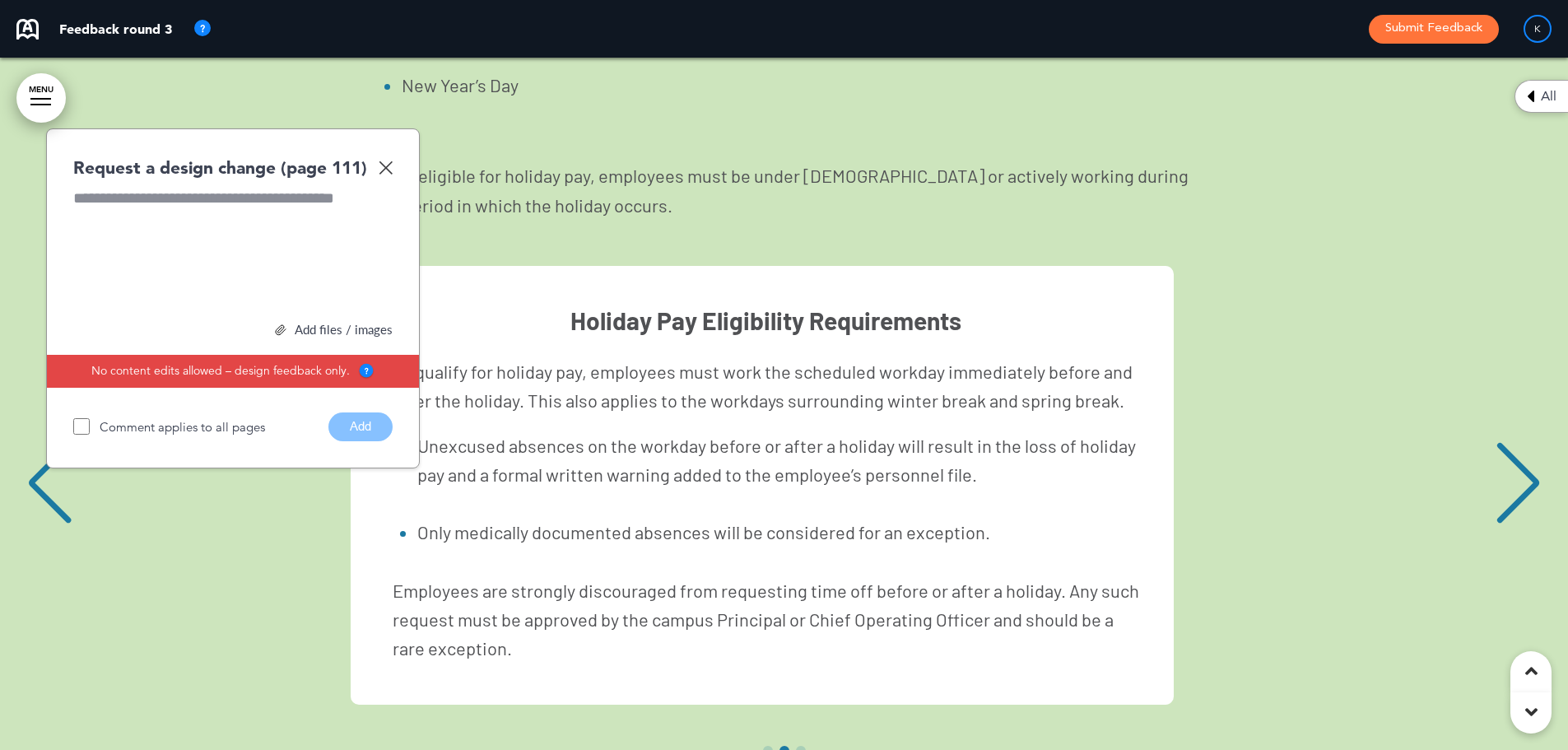
click at [47, 442] on div "Previous slide" at bounding box center [49, 483] width 50 height 82
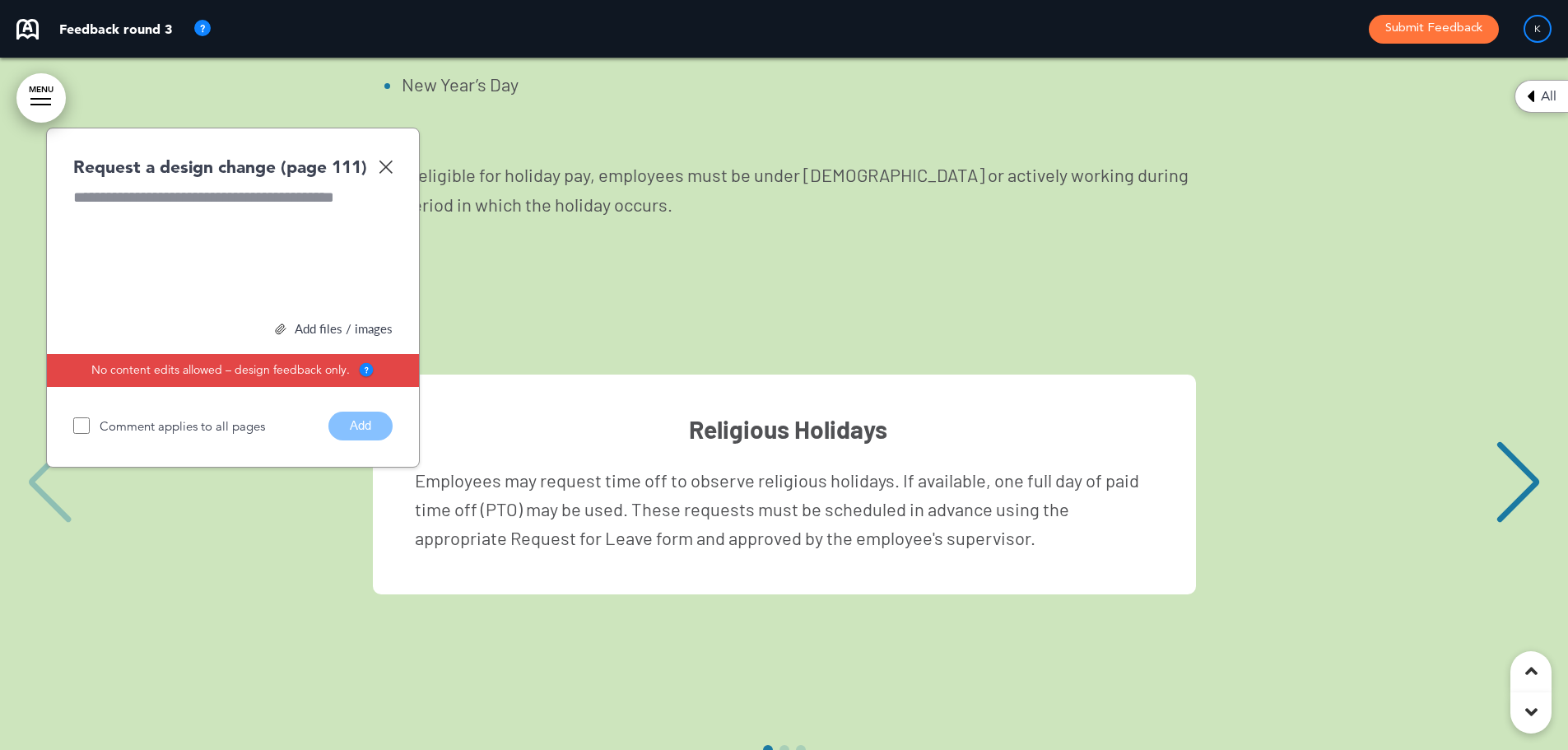
scroll to position [93761, 0]
click at [1489, 375] on div "Religious Holidays Employees may request time off to observe religious holidays…" at bounding box center [783, 485] width 1535 height 221
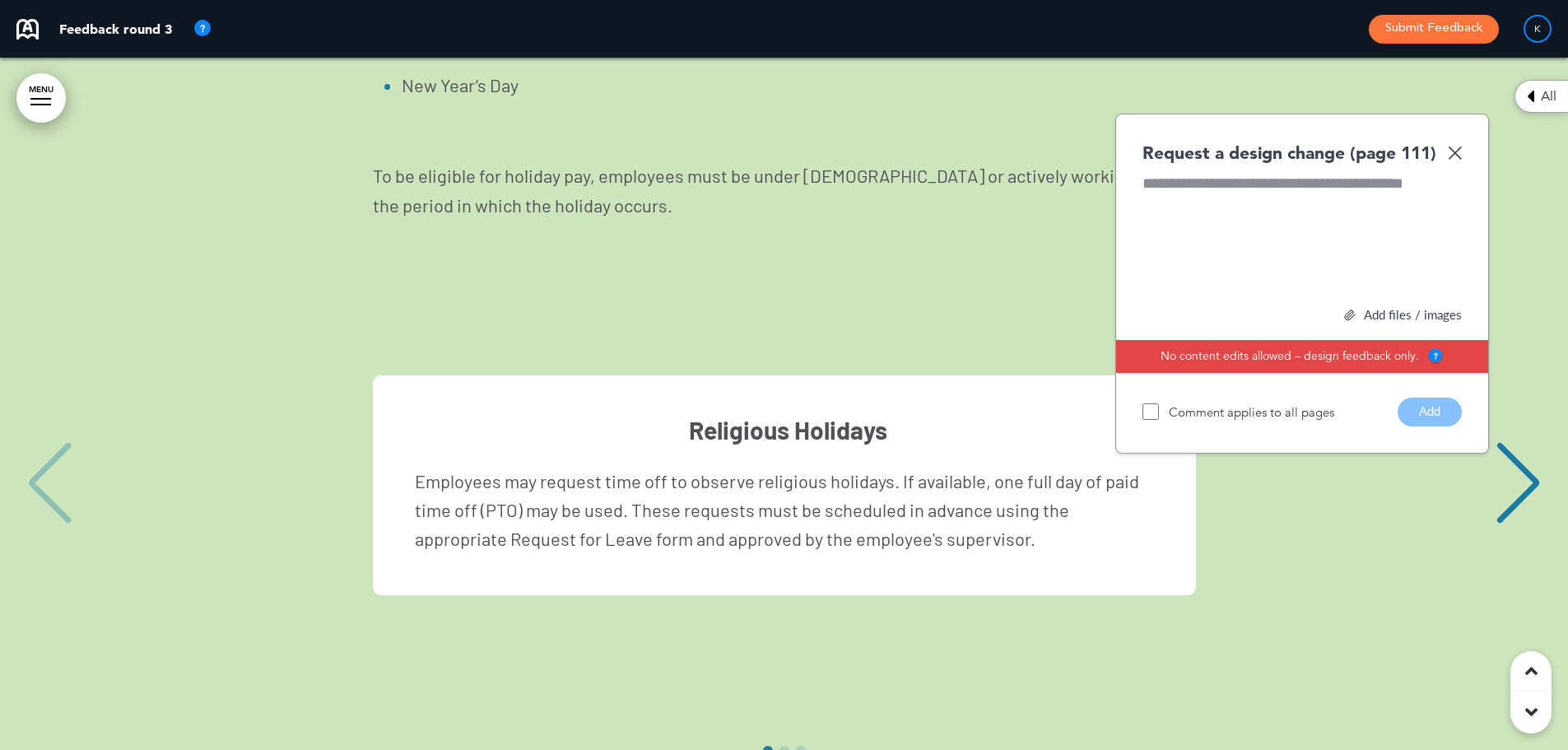
click at [1514, 442] on div "Next slide" at bounding box center [1518, 483] width 50 height 82
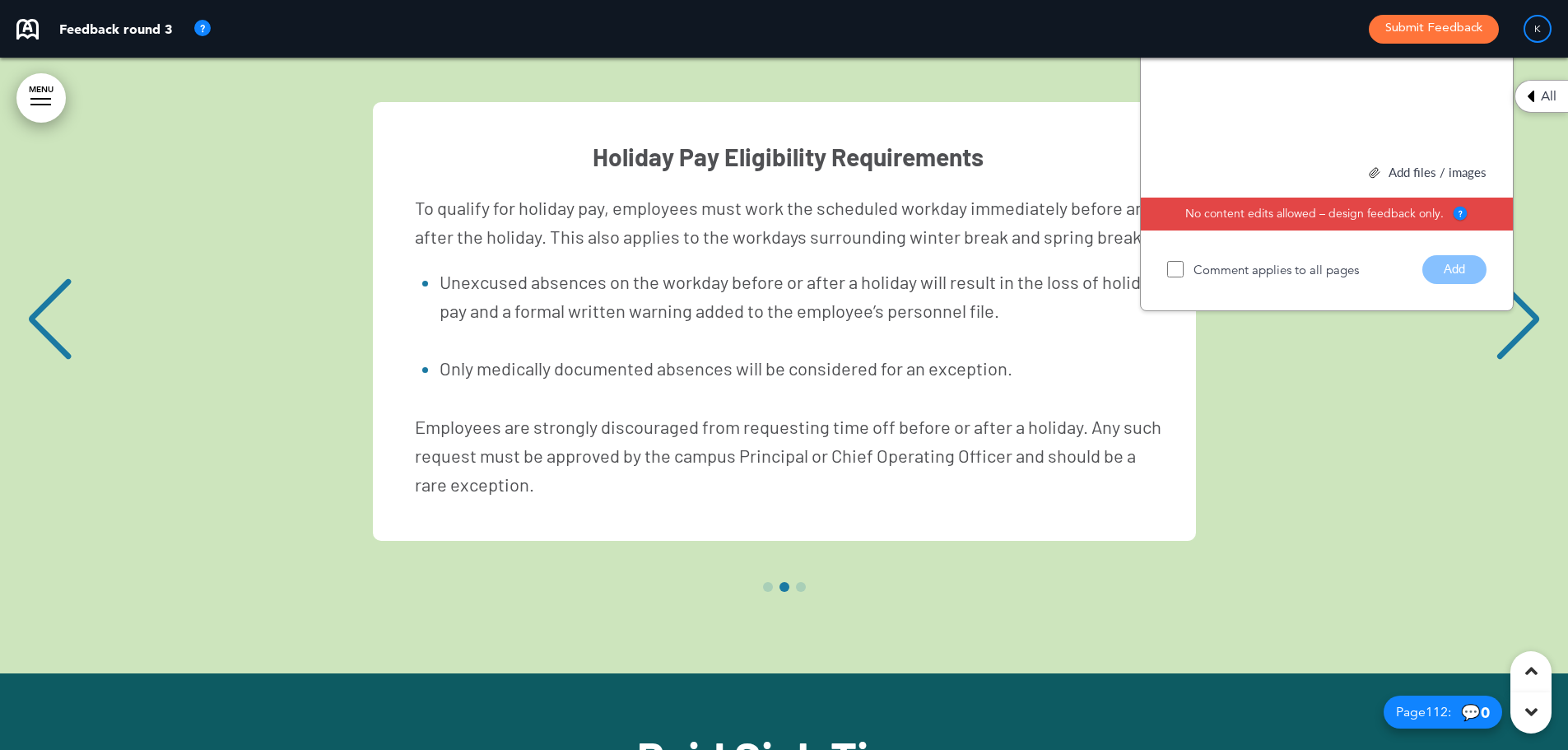
scroll to position [93679, 0]
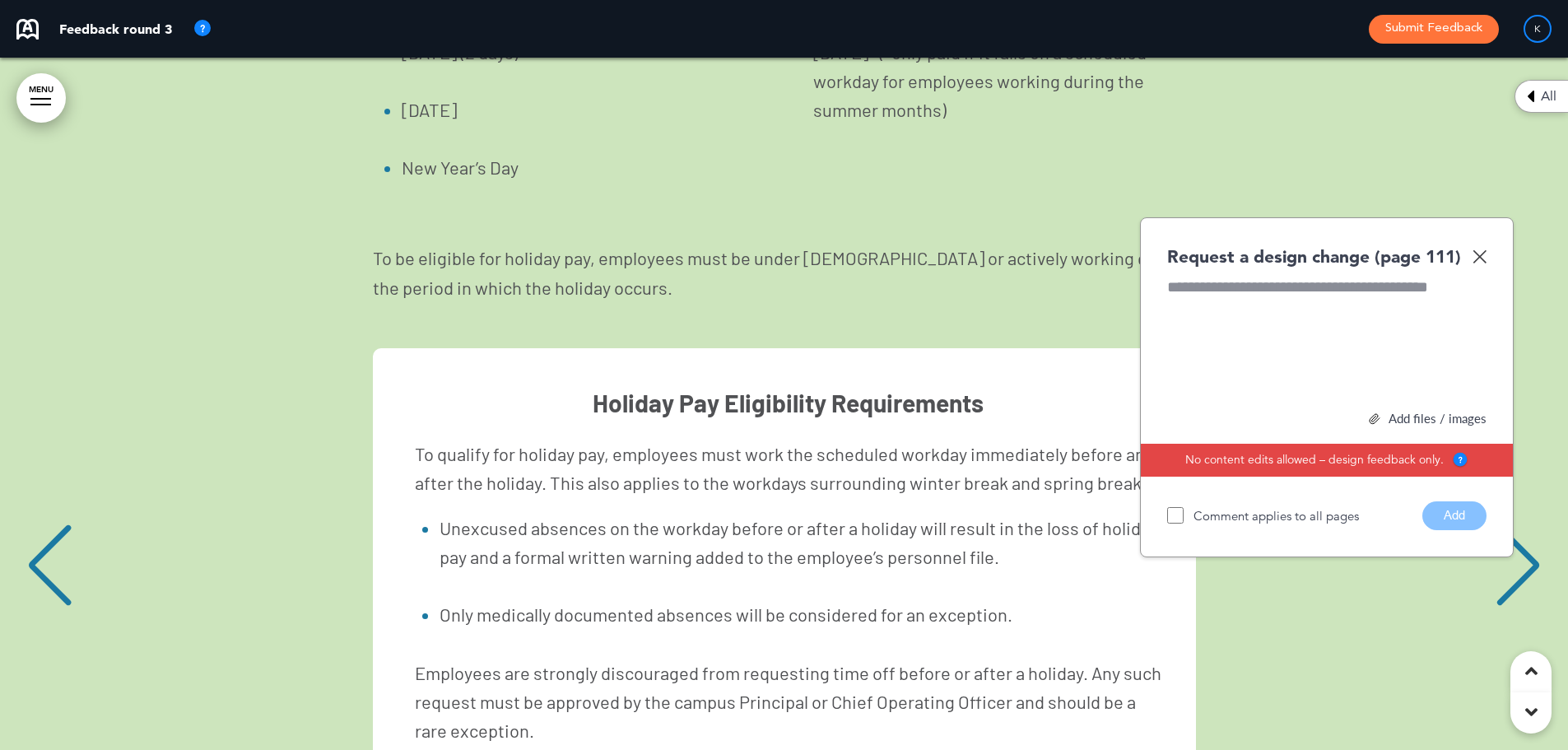
click at [1522, 524] on div "Next slide" at bounding box center [1518, 565] width 50 height 82
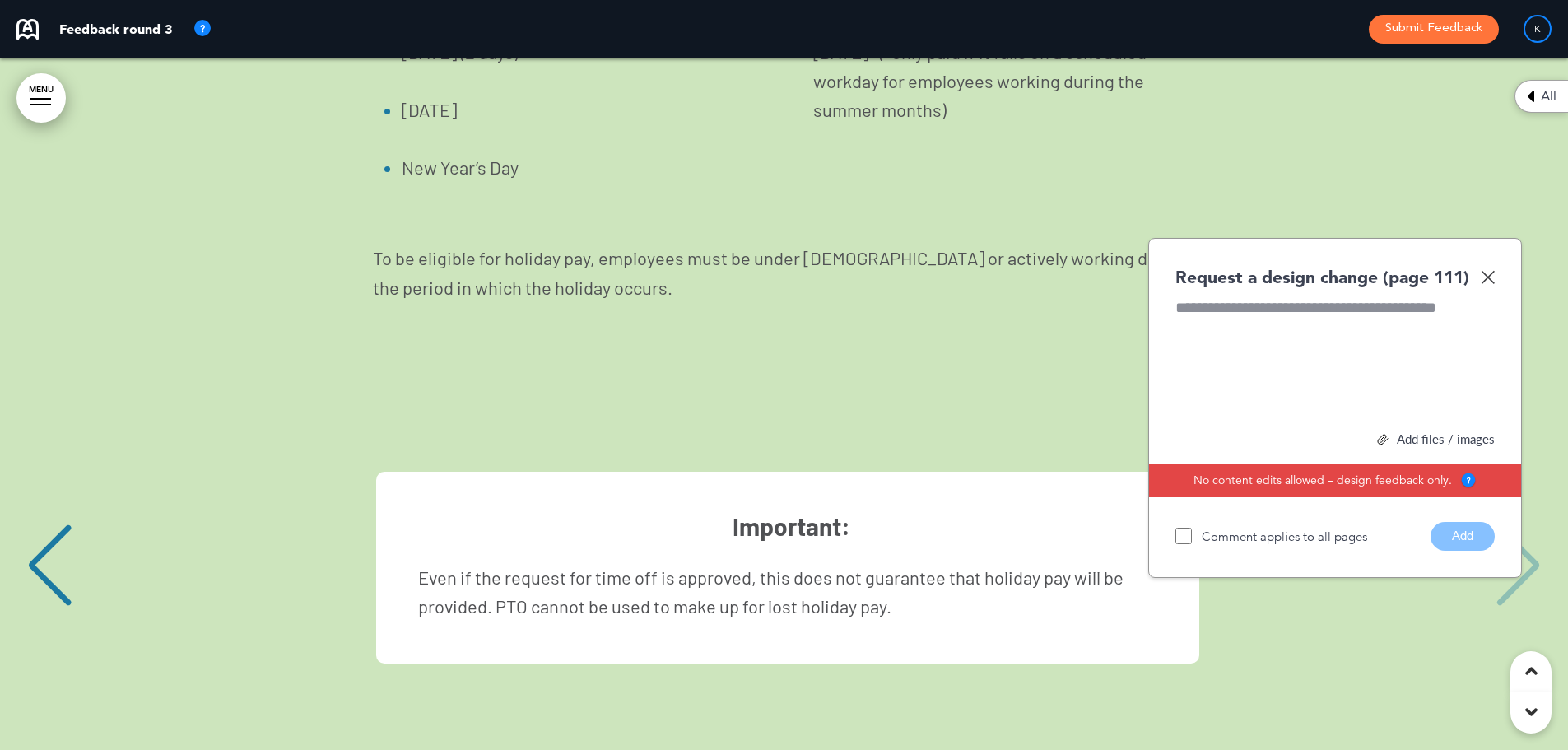
scroll to position [0, 3087]
click at [794, 563] on p "Even if the request for time off is approved, this does not guarantee that holi…" at bounding box center [789, 592] width 748 height 57
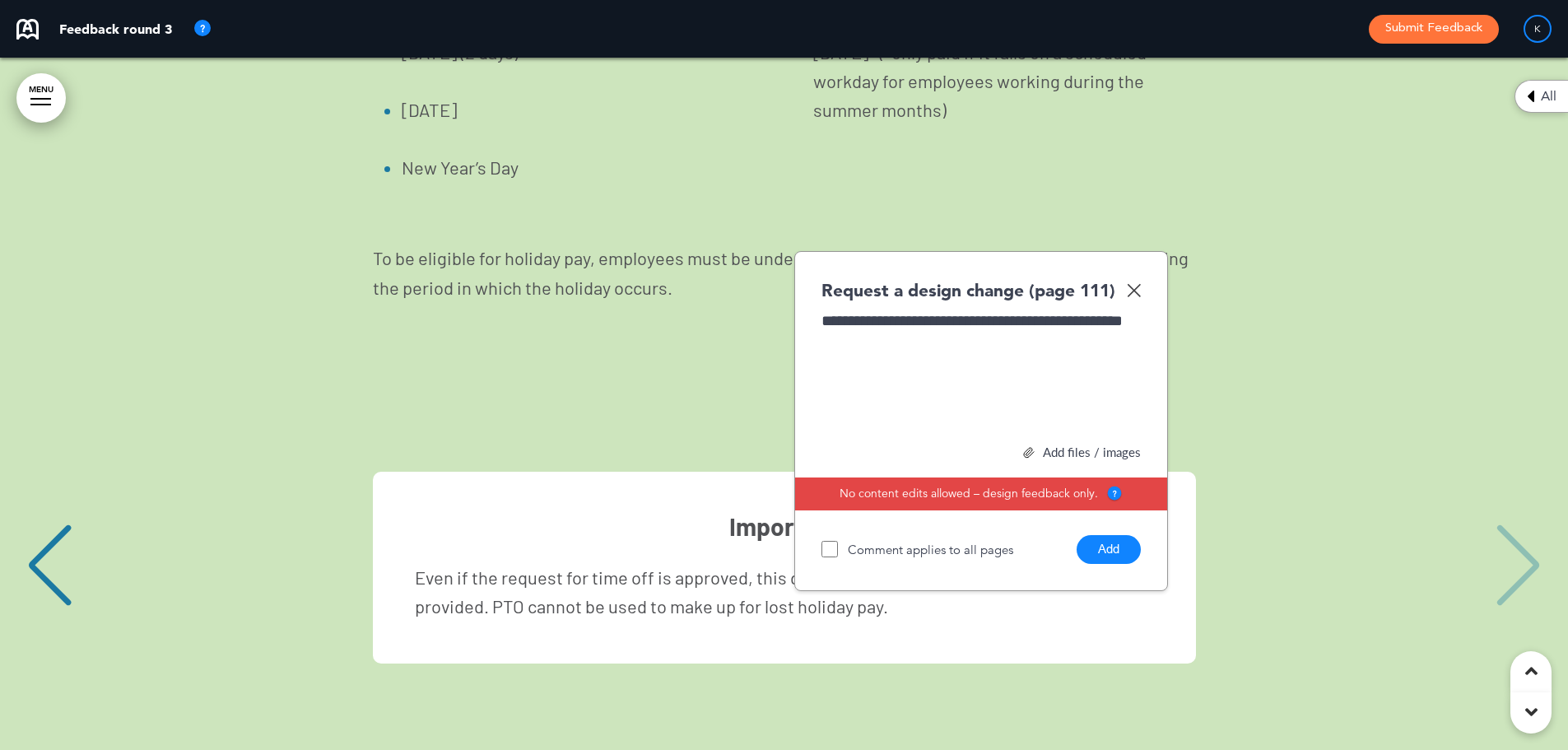
click at [56, 524] on div "Previous slide" at bounding box center [49, 565] width 50 height 82
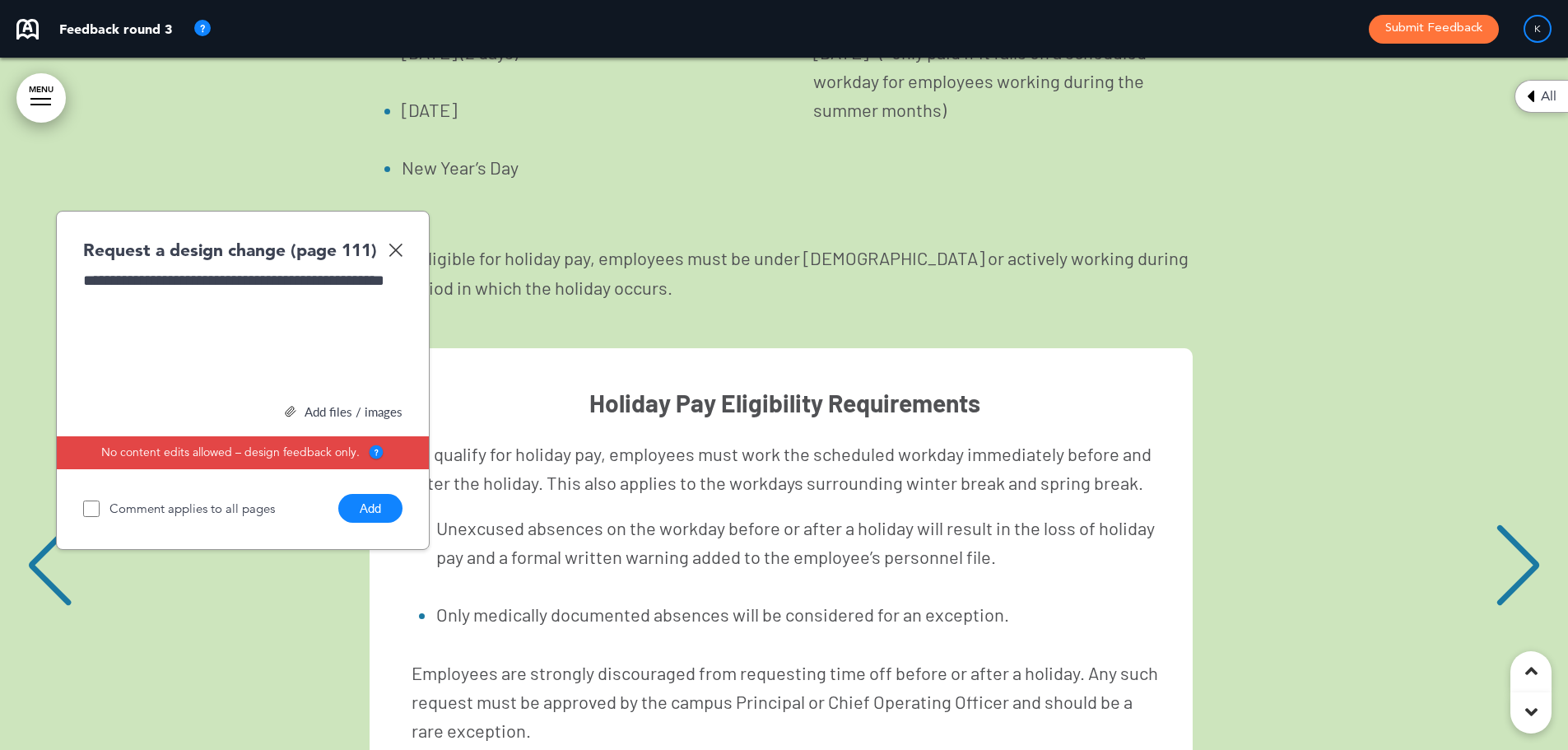
scroll to position [0, 1543]
click at [1509, 524] on div "Next slide" at bounding box center [1518, 565] width 50 height 82
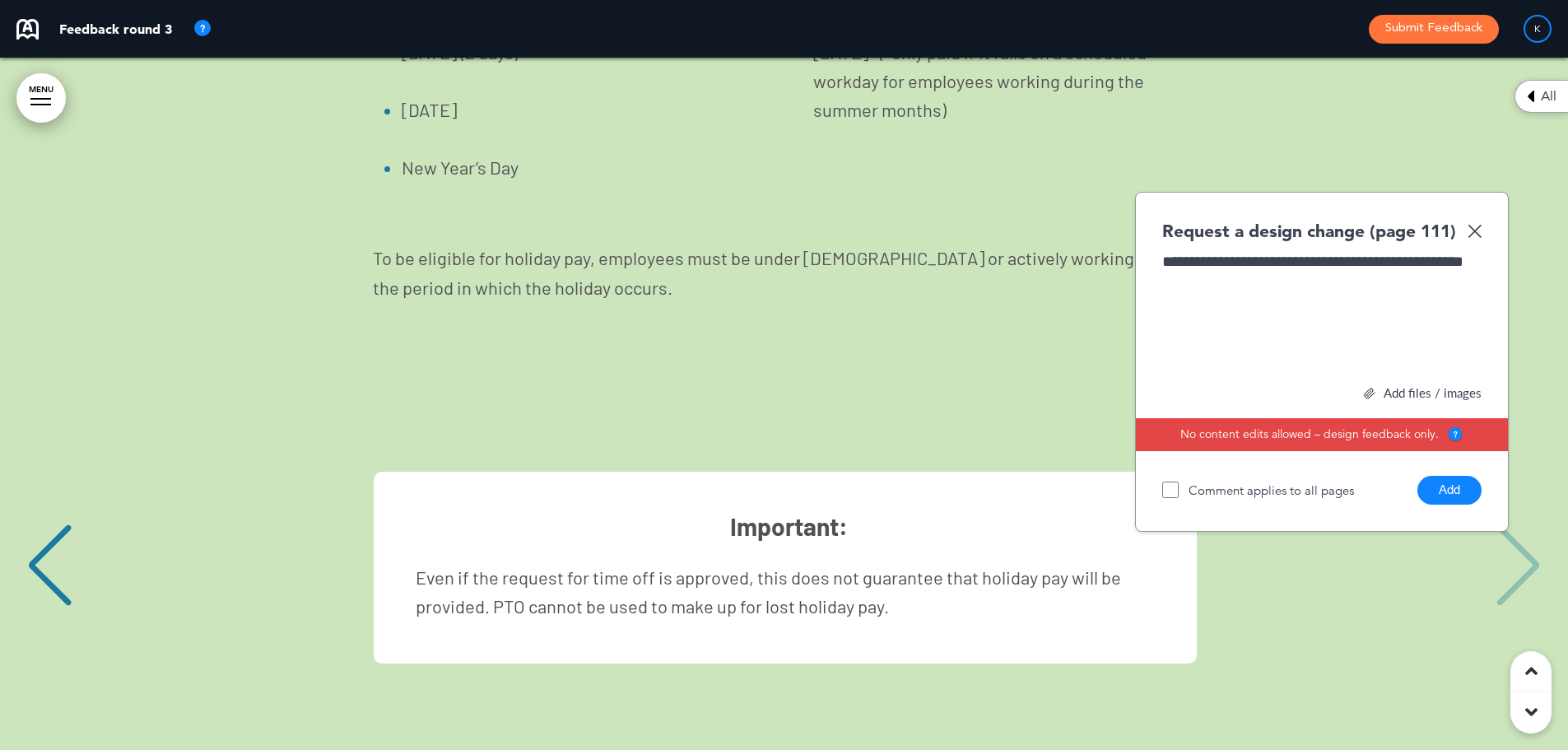
scroll to position [0, 3087]
click at [1314, 251] on div "**********" at bounding box center [1322, 313] width 320 height 123
click at [1463, 476] on button "Add" at bounding box center [1450, 490] width 64 height 29
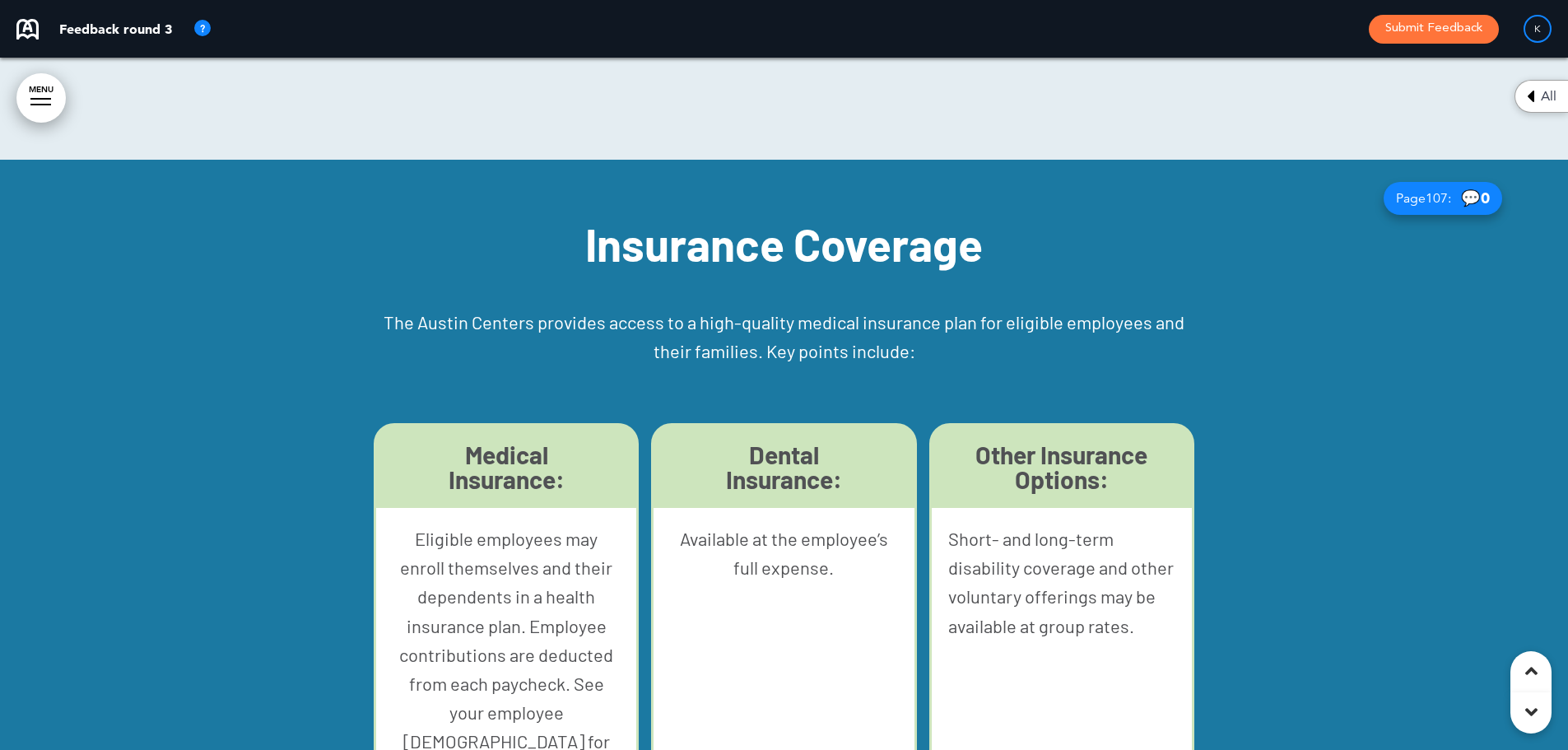
scroll to position [0, 0]
